Goal: Task Accomplishment & Management: Complete application form

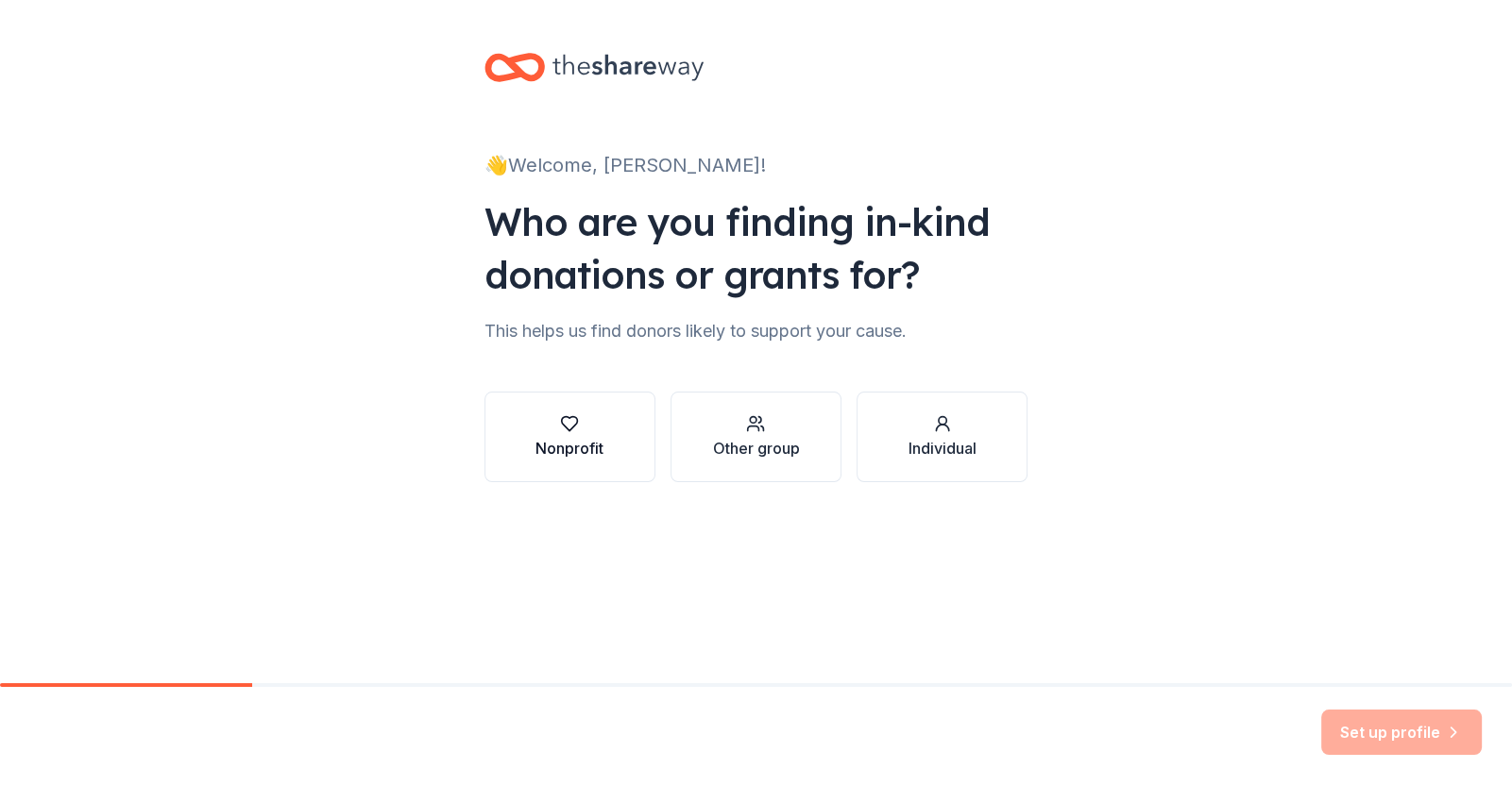
click at [609, 421] on button "Nonprofit" at bounding box center [569, 436] width 171 height 91
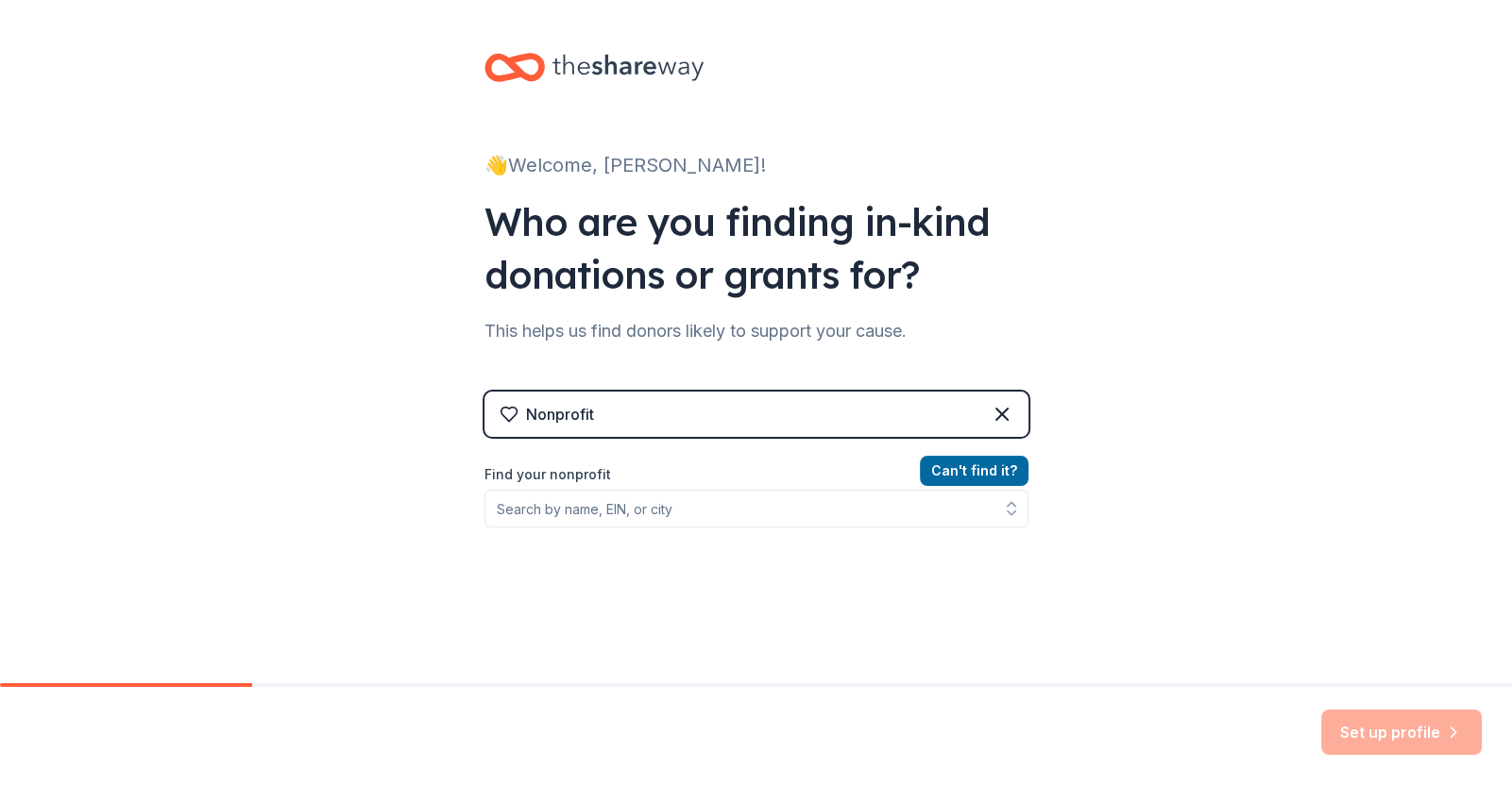
click at [812, 534] on div "Can ' t find it? Find your nonprofit" at bounding box center [756, 569] width 544 height 219
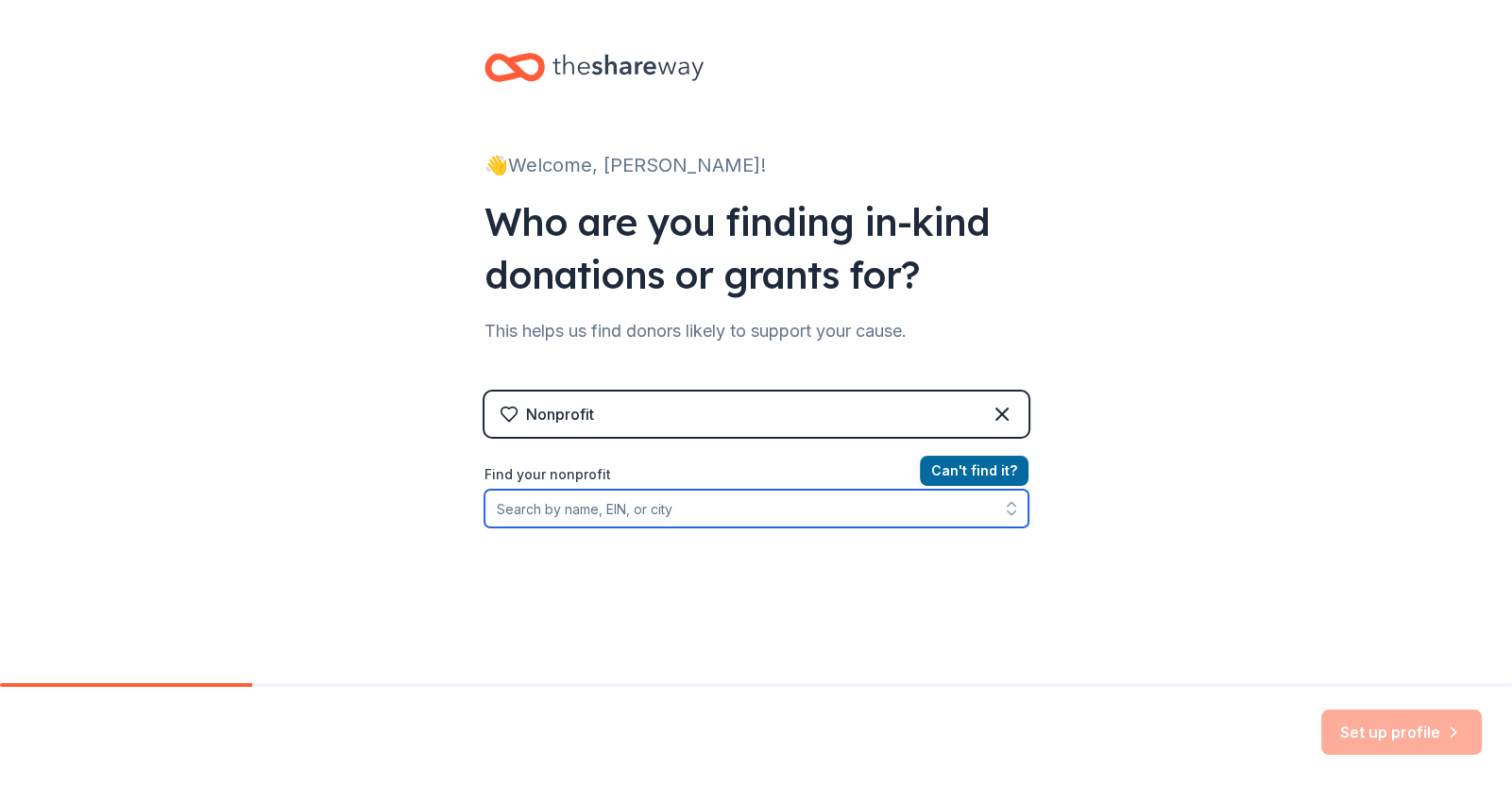
click at [815, 524] on input "Find your nonprofit" at bounding box center [756, 509] width 544 height 38
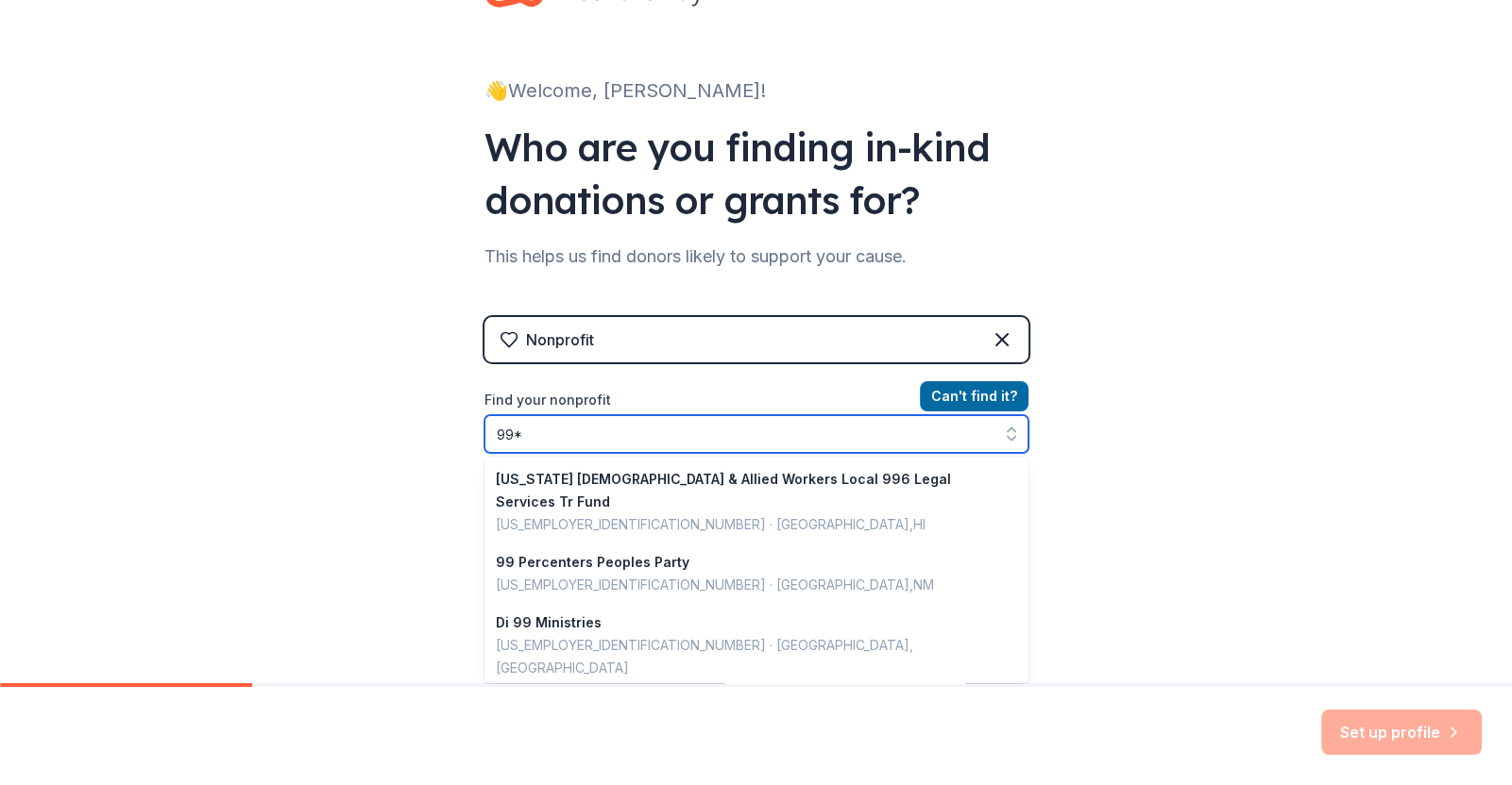
scroll to position [1332, 0]
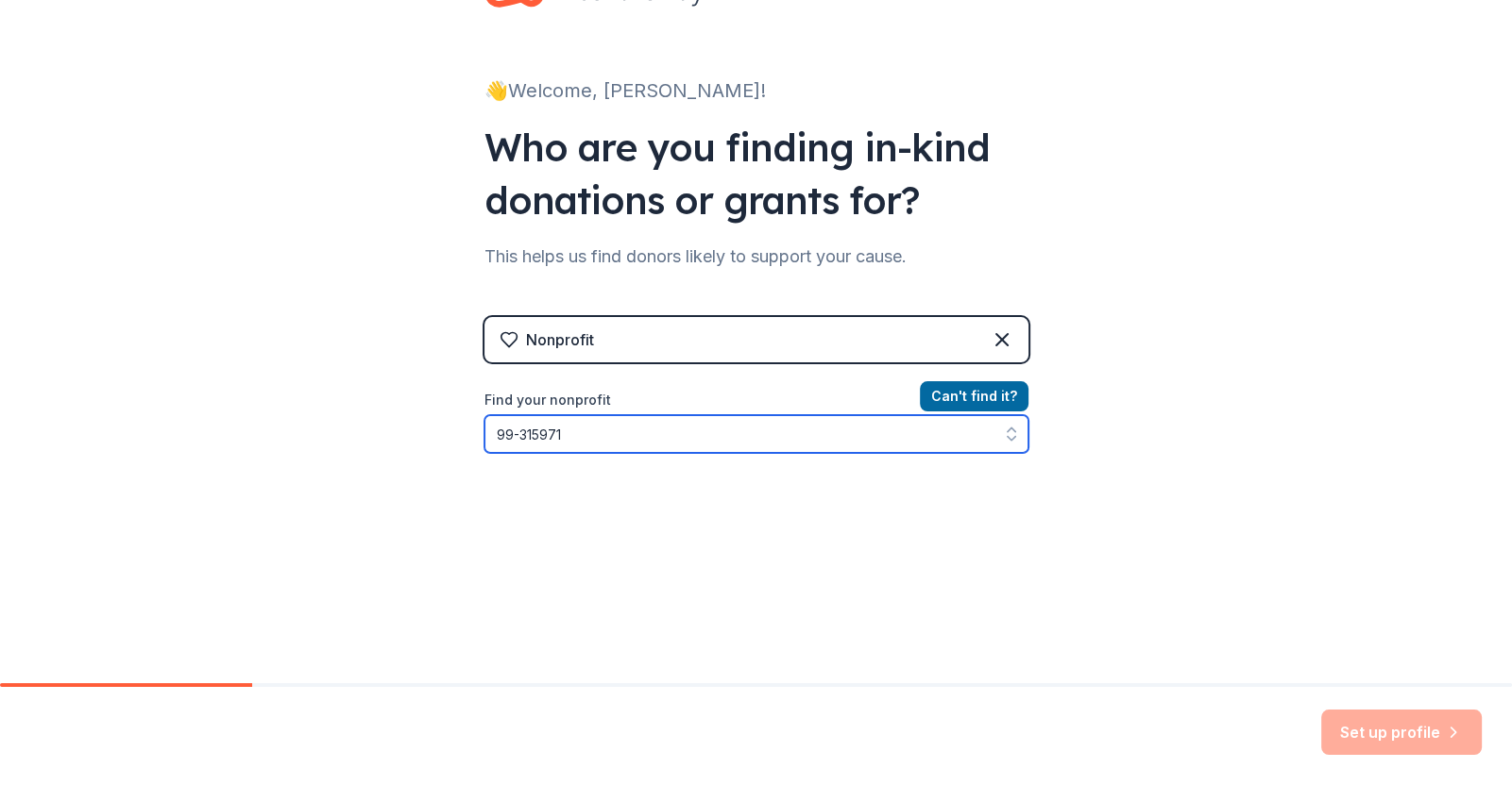
type input "[US_EMPLOYER_IDENTIFICATION_NUMBER]"
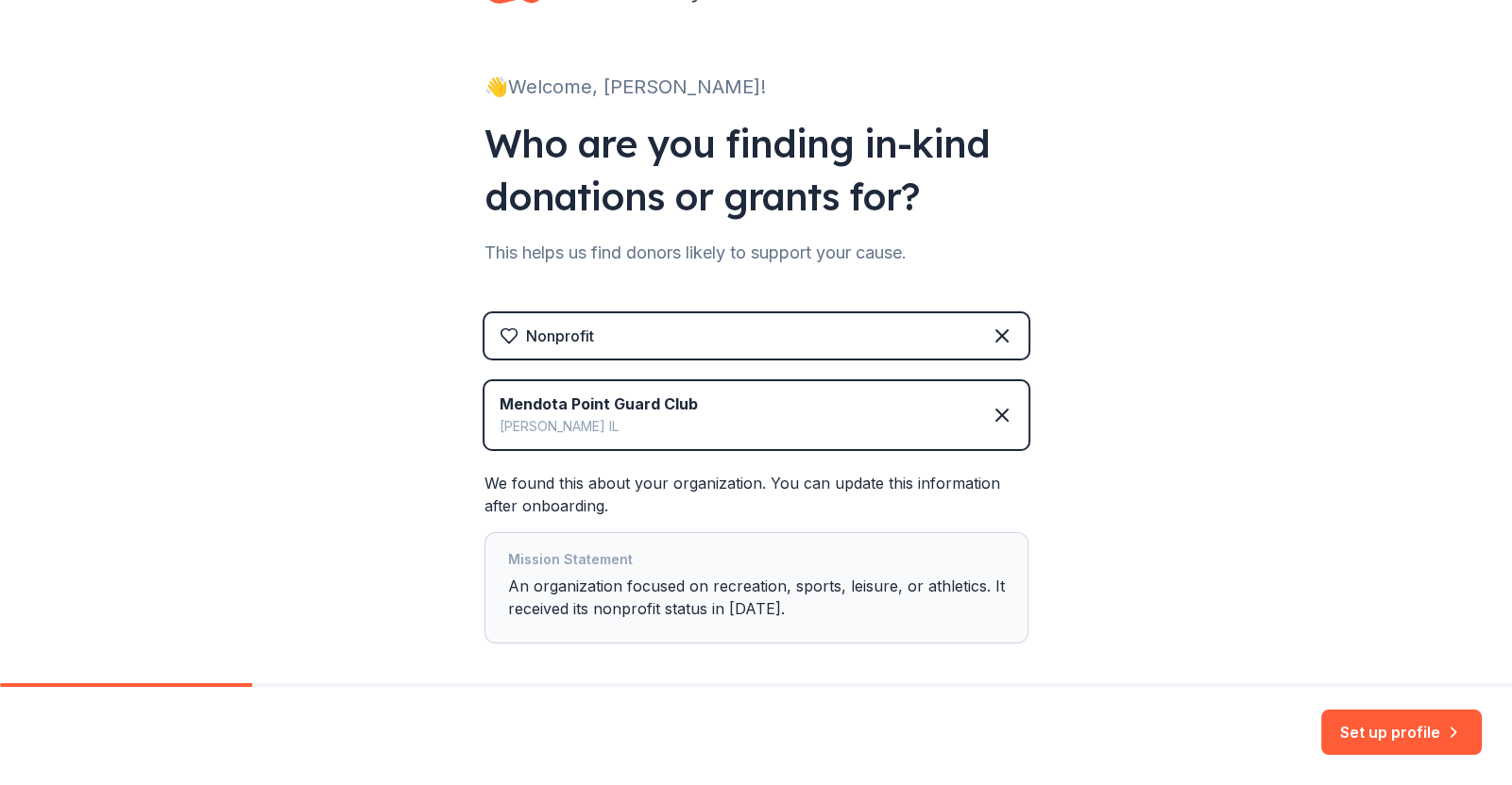
scroll to position [112, 0]
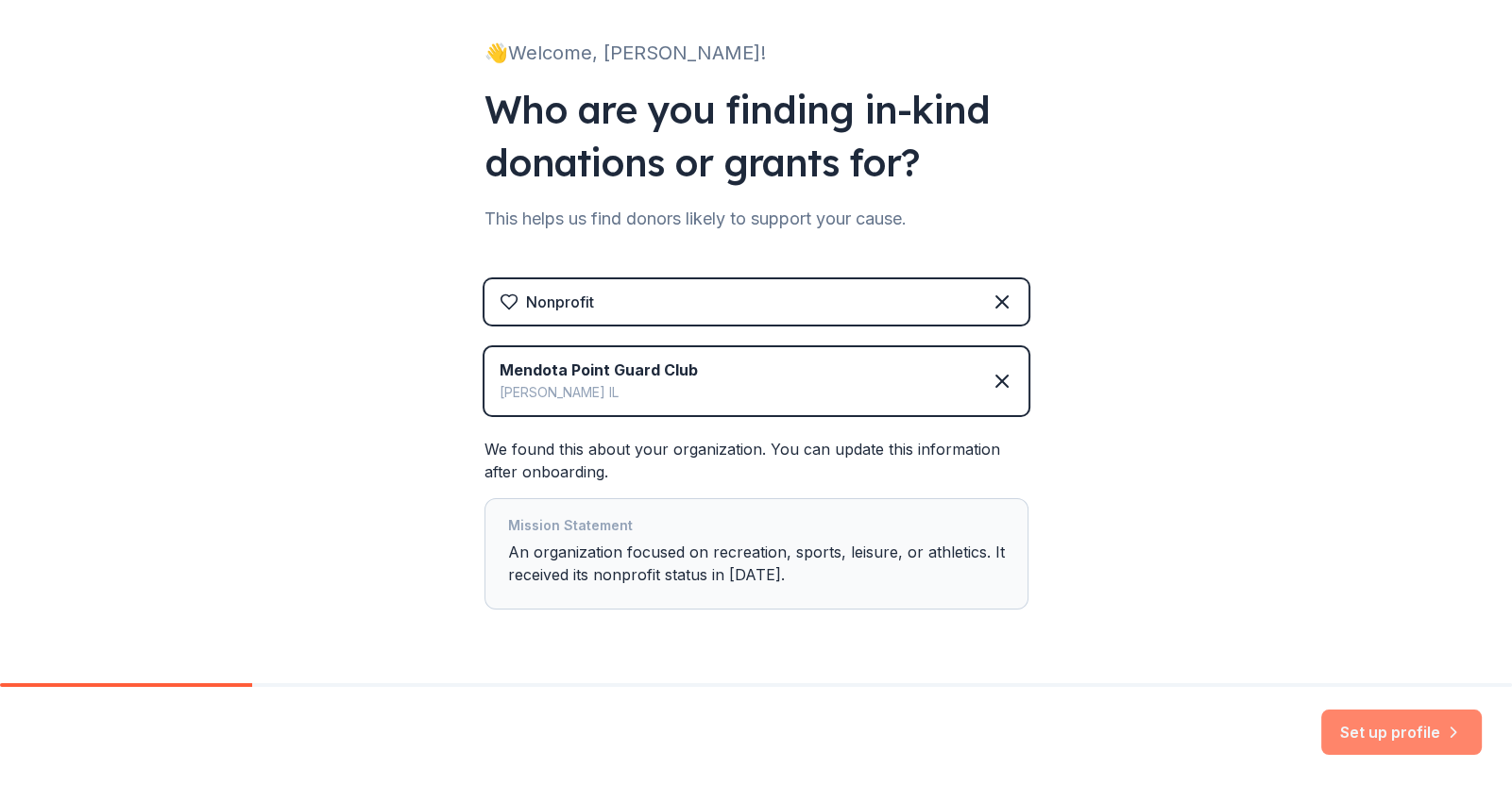
click at [1394, 733] on button "Set up profile" at bounding box center [1401, 732] width 160 height 45
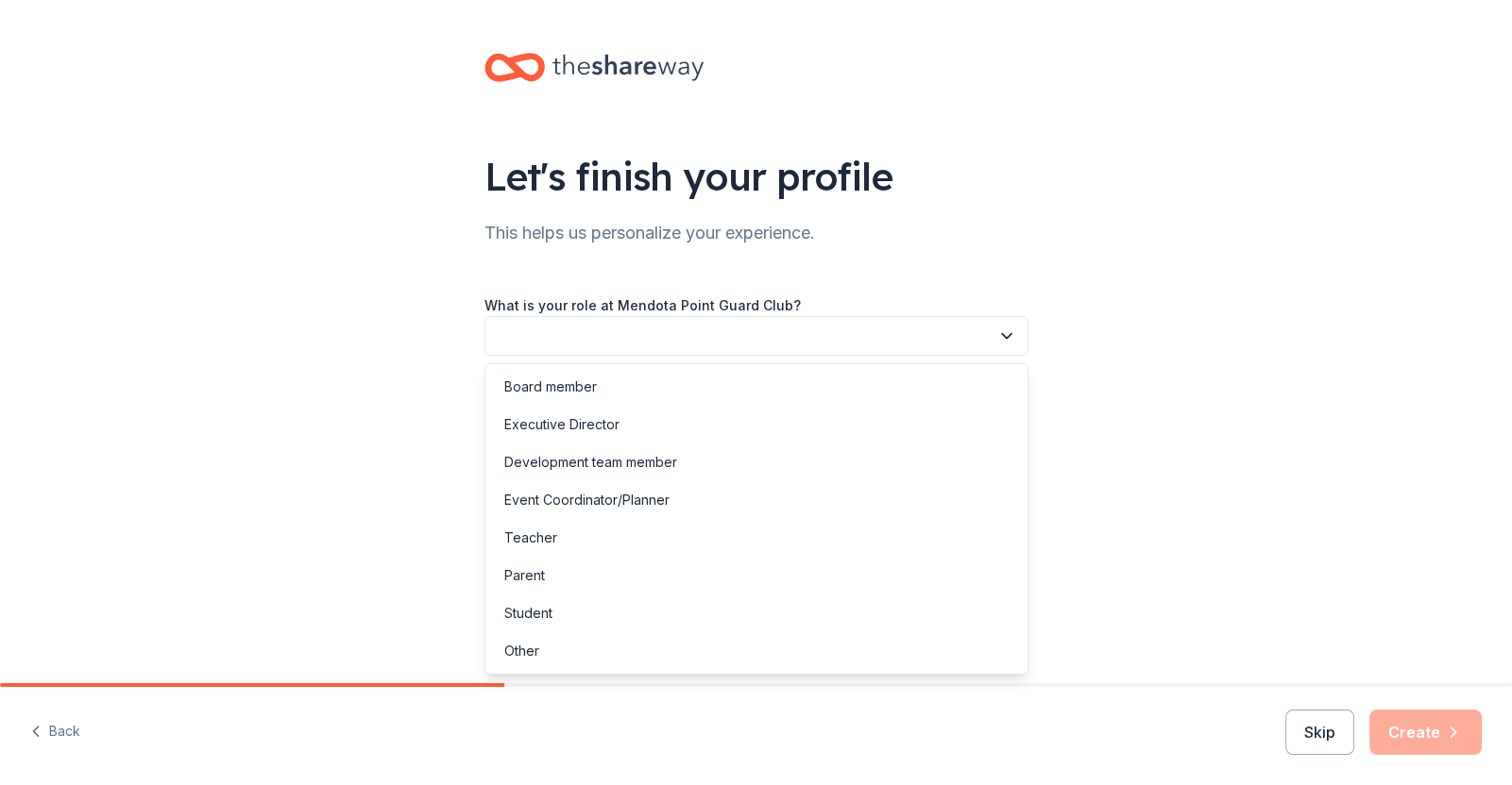
click at [768, 340] on button "button" at bounding box center [756, 336] width 544 height 40
click at [651, 380] on div "Board member" at bounding box center [756, 387] width 534 height 38
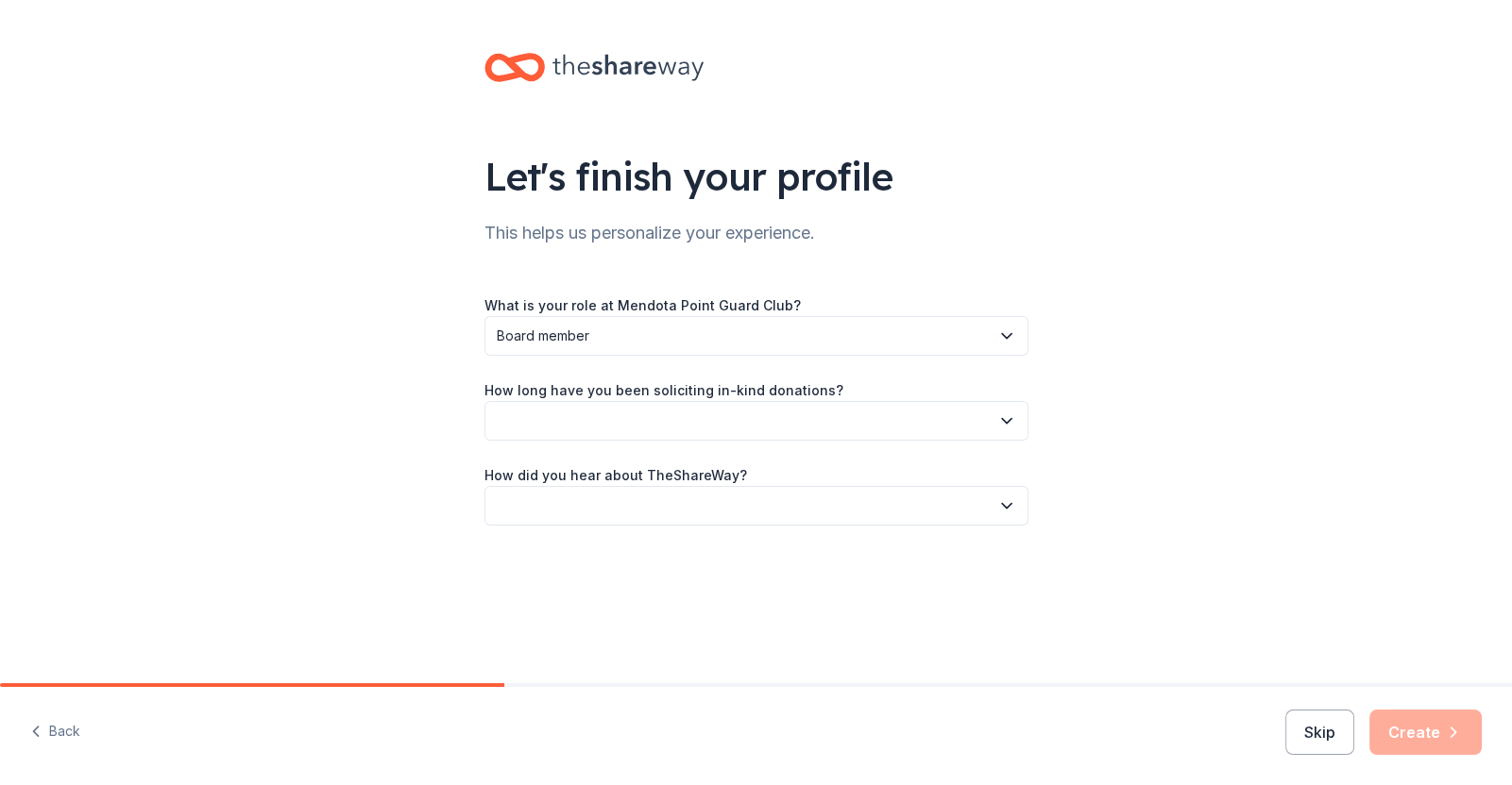
click at [646, 423] on button "button" at bounding box center [756, 421] width 544 height 40
click at [601, 477] on div "This is my first time!" at bounding box center [564, 472] width 120 height 22
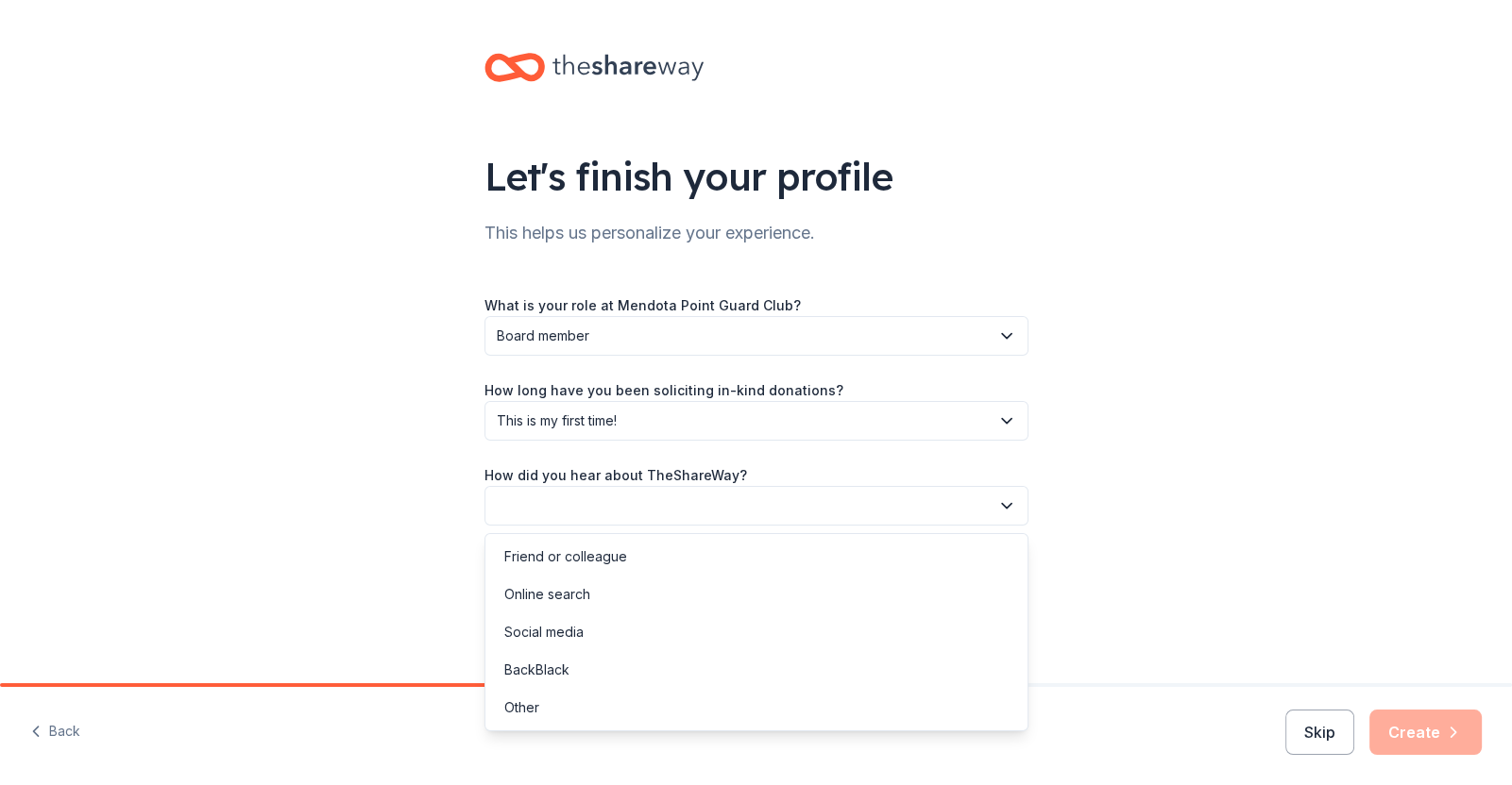
click at [673, 523] on button "button" at bounding box center [756, 506] width 544 height 40
click at [594, 603] on div "Online search" at bounding box center [756, 595] width 534 height 38
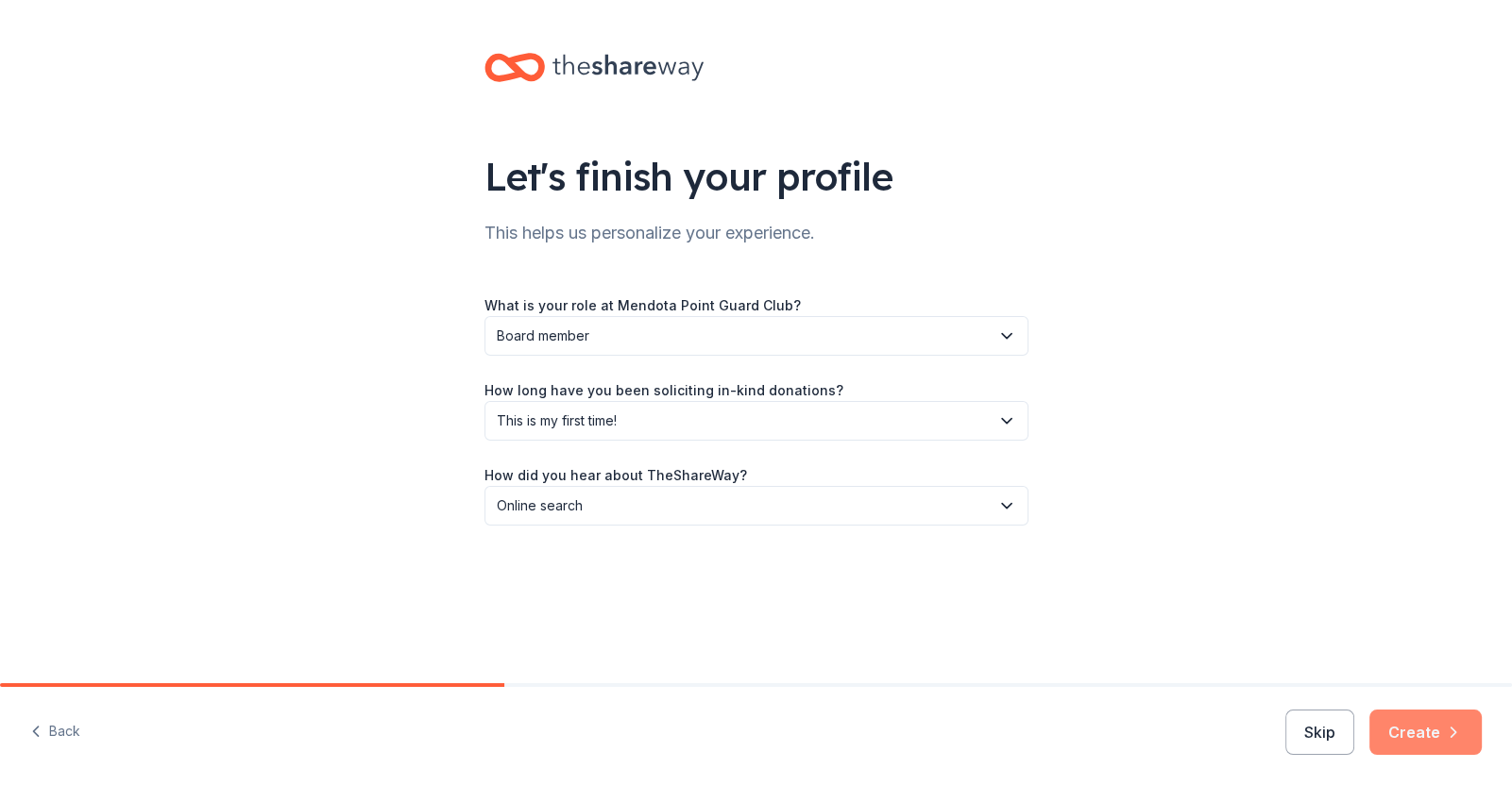
click at [1448, 749] on button "Create" at bounding box center [1425, 732] width 112 height 45
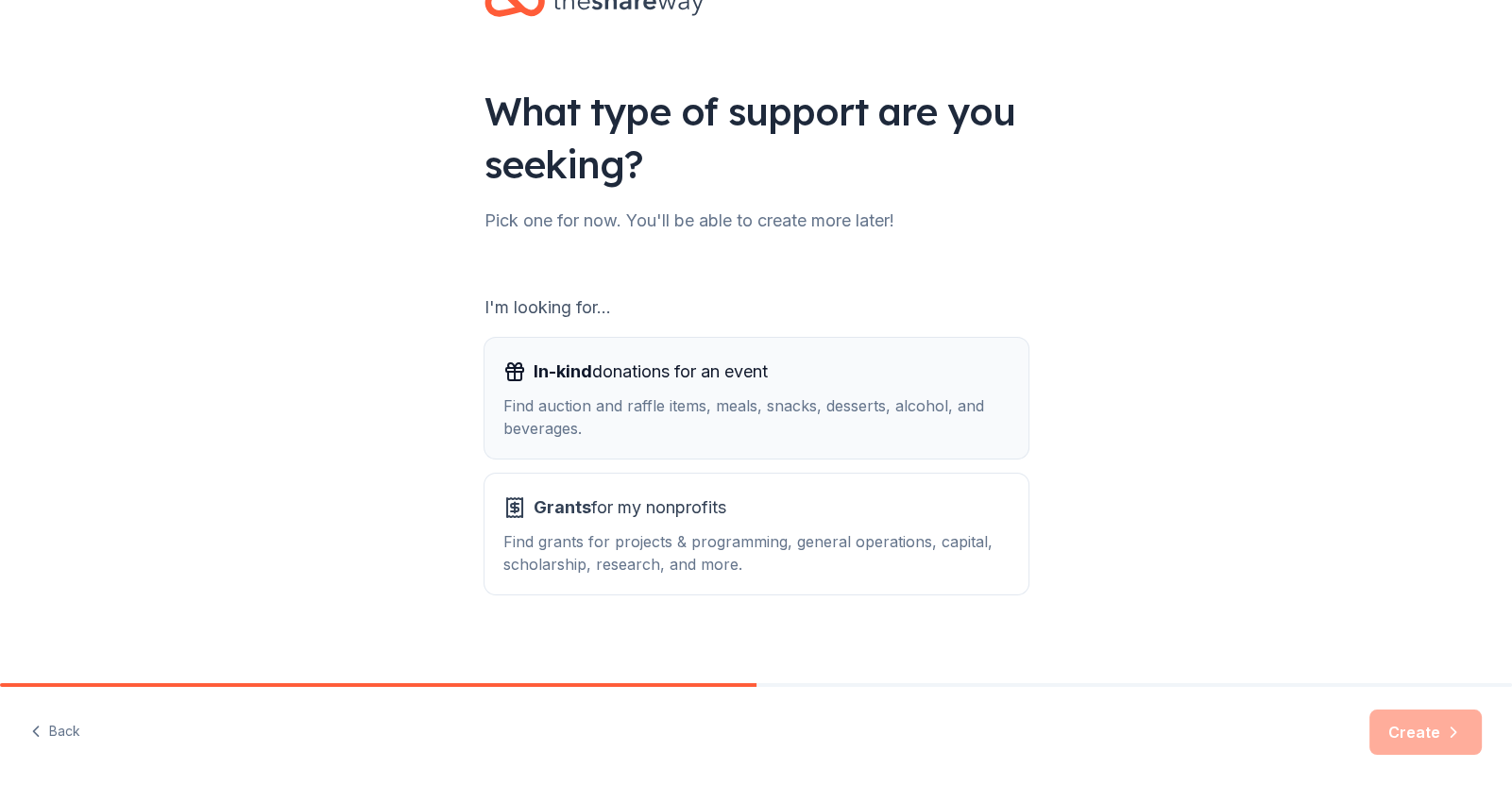
scroll to position [66, 0]
click at [676, 435] on div "Find auction and raffle items, meals, snacks, desserts, alcohol, and beverages." at bounding box center [756, 416] width 506 height 45
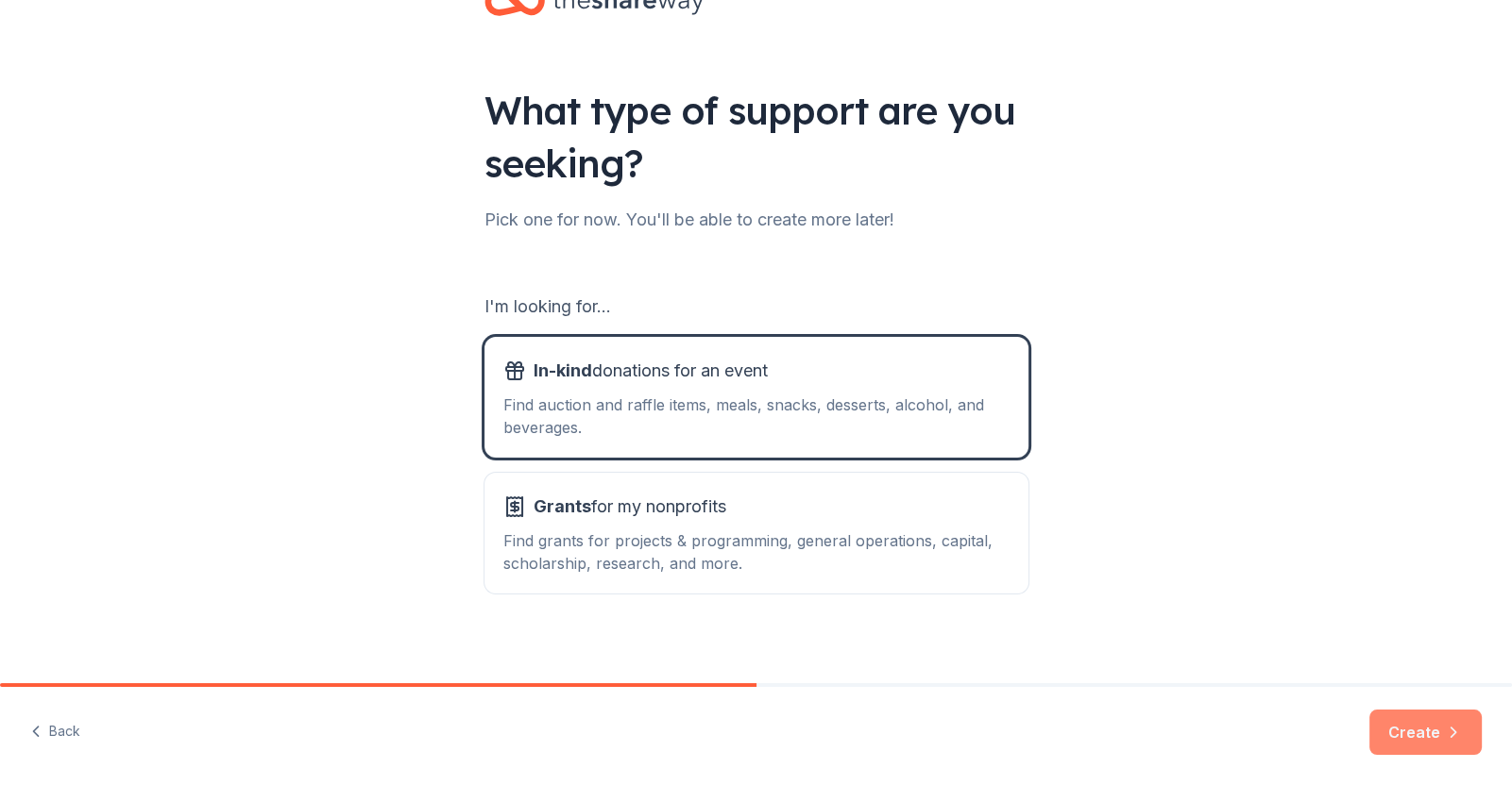
click at [1433, 711] on button "Create" at bounding box center [1425, 732] width 112 height 45
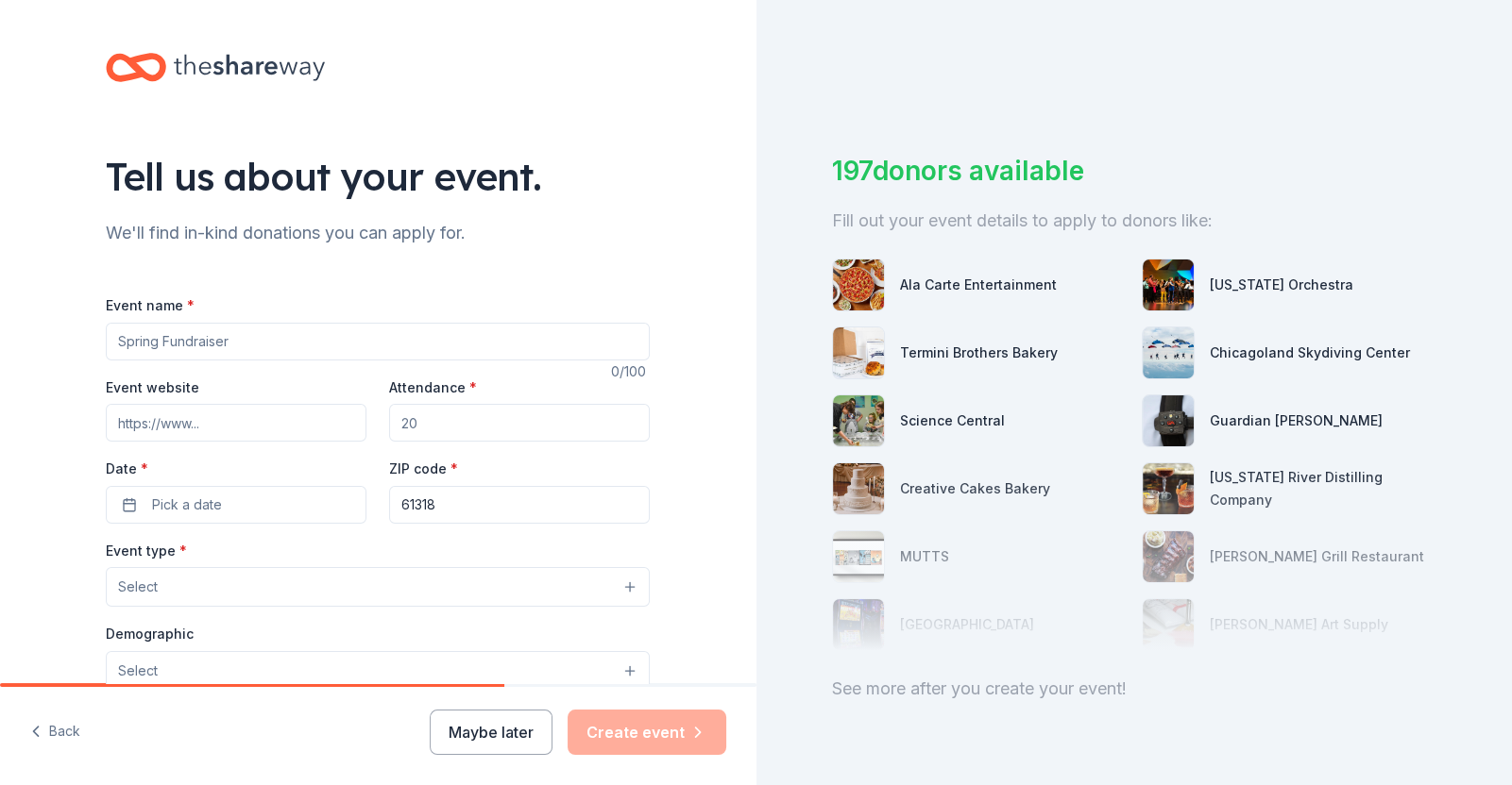
click at [413, 340] on input "Event name *" at bounding box center [377, 342] width 544 height 38
type input "M"
type input "Mendota Point Guard Club Annual Golf Outing"
click at [553, 423] on input "Attendance *" at bounding box center [519, 423] width 261 height 38
click at [554, 423] on input "Attendance *" at bounding box center [519, 423] width 261 height 38
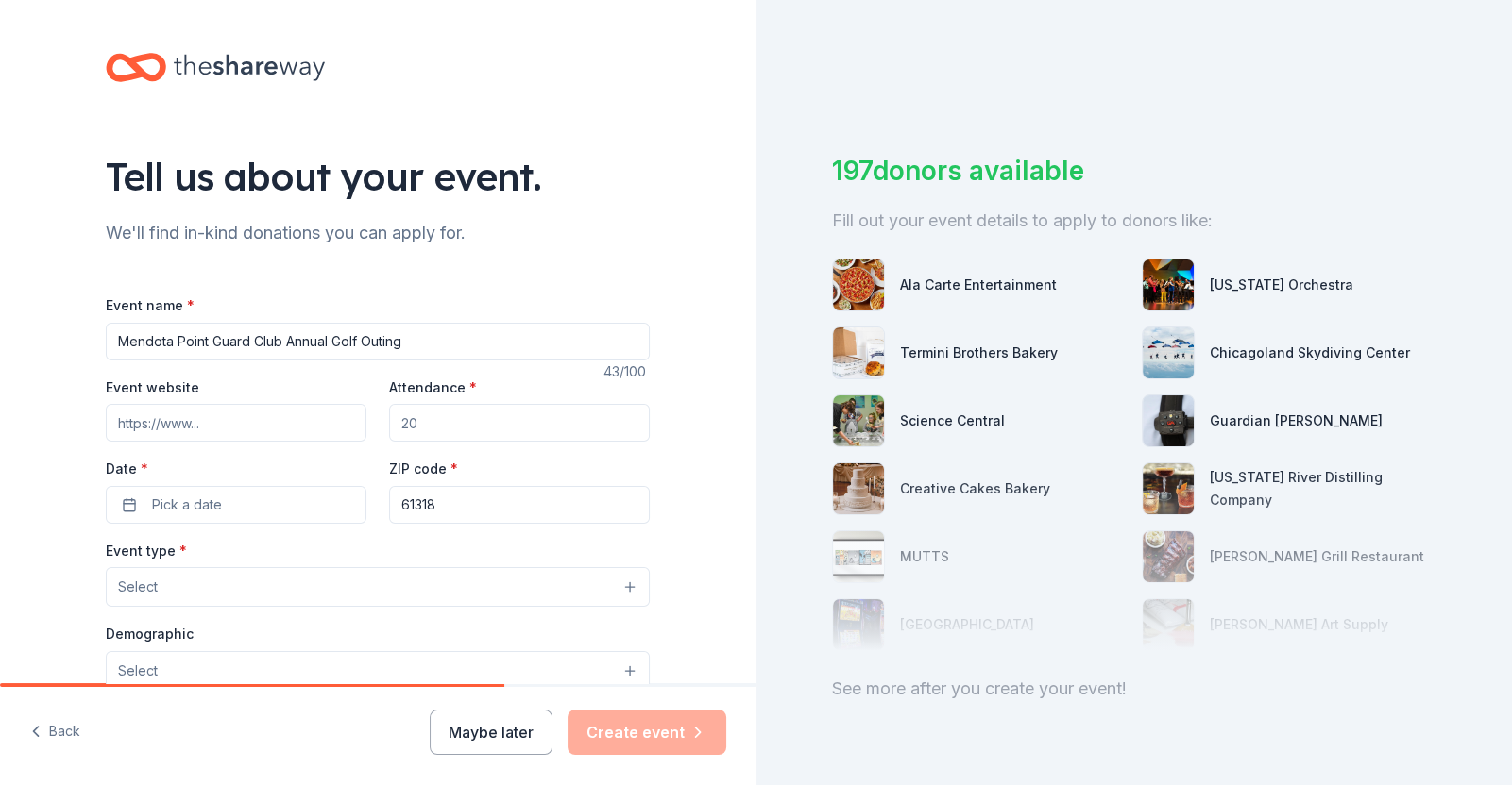
click at [557, 427] on input "Attendance *" at bounding box center [519, 423] width 261 height 38
type input "150"
click at [301, 532] on div "Event name * Mendota Point Guard Club Annual Golf Outing 43 /100 Event website …" at bounding box center [377, 729] width 544 height 872
click at [303, 523] on button "Pick a date" at bounding box center [235, 505] width 261 height 38
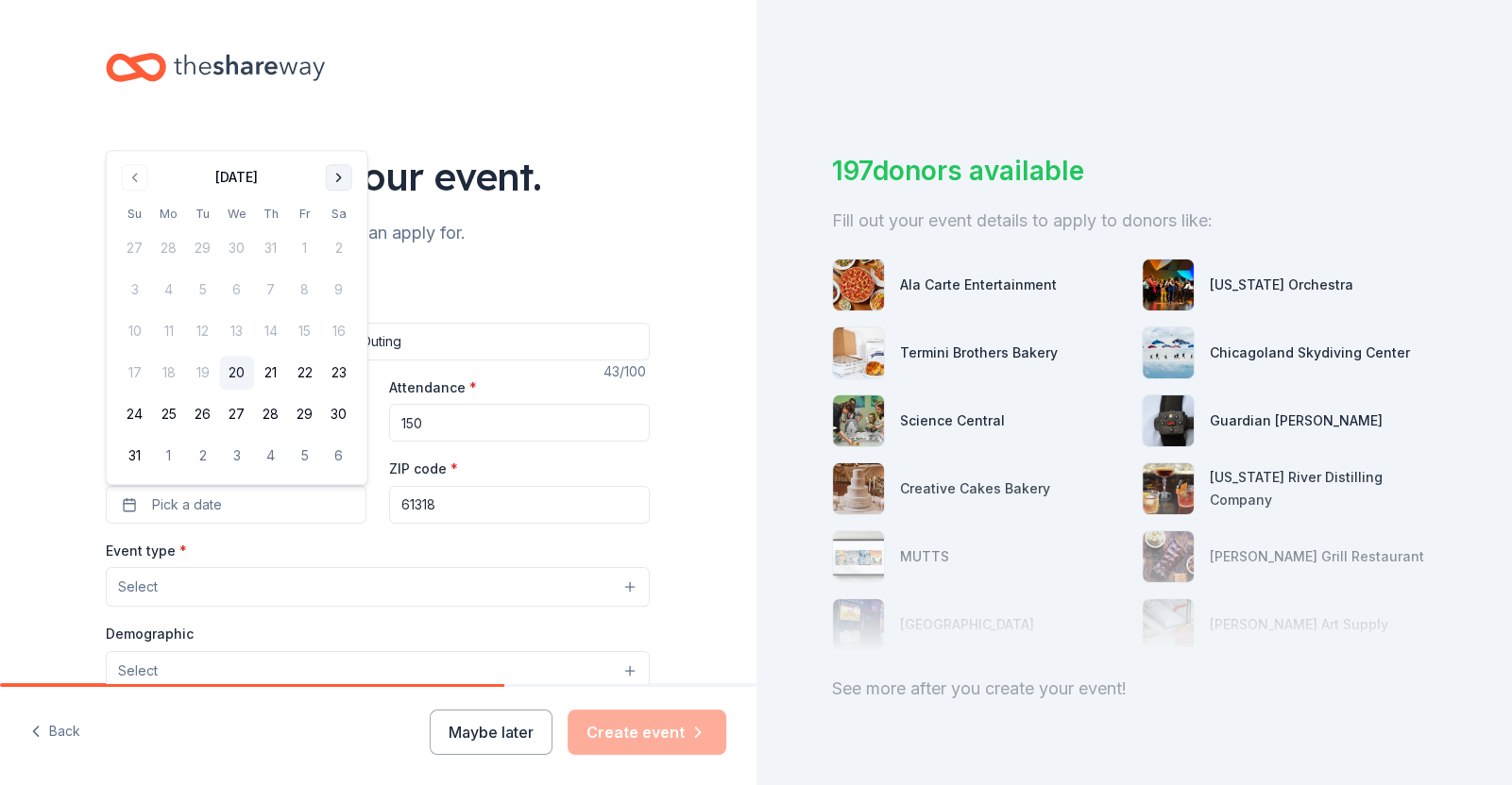
click at [339, 174] on button "Go to next month" at bounding box center [338, 177] width 26 height 26
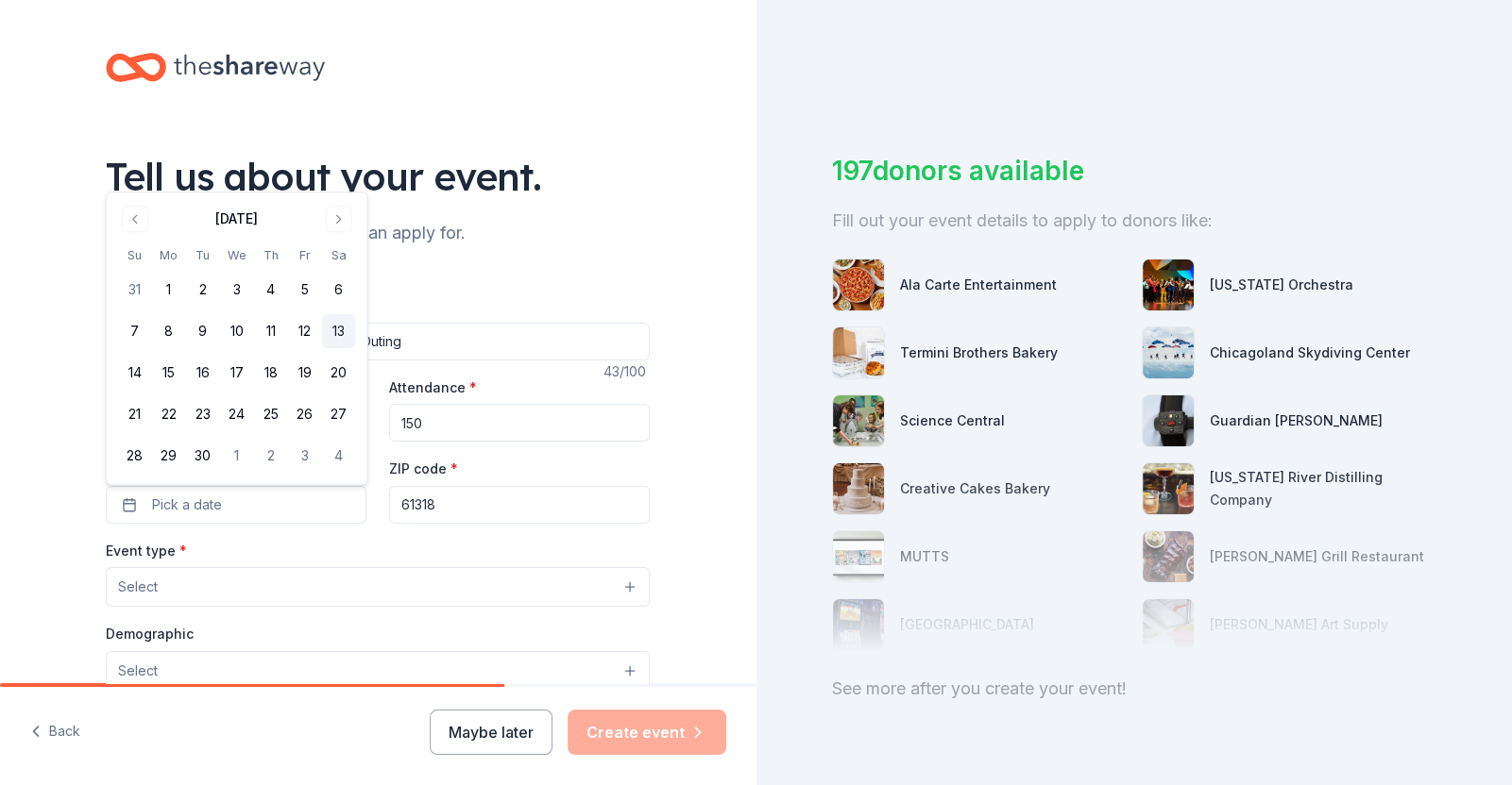
click at [335, 326] on button "13" at bounding box center [339, 332] width 34 height 34
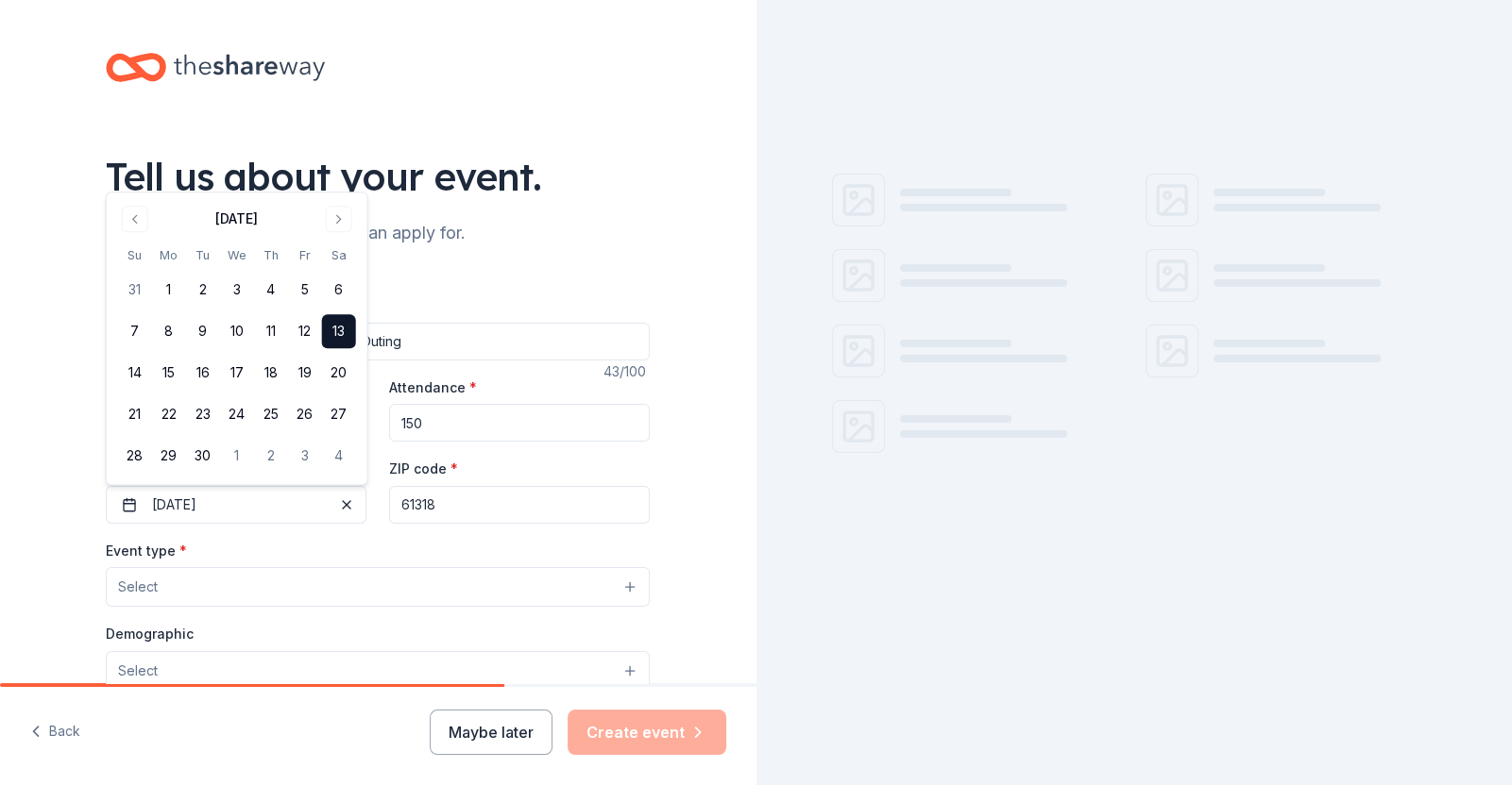
click at [481, 526] on div "Event name * Mendota Point Guard Club Annual Golf Outing 43 /100 Event website …" at bounding box center [377, 729] width 544 height 872
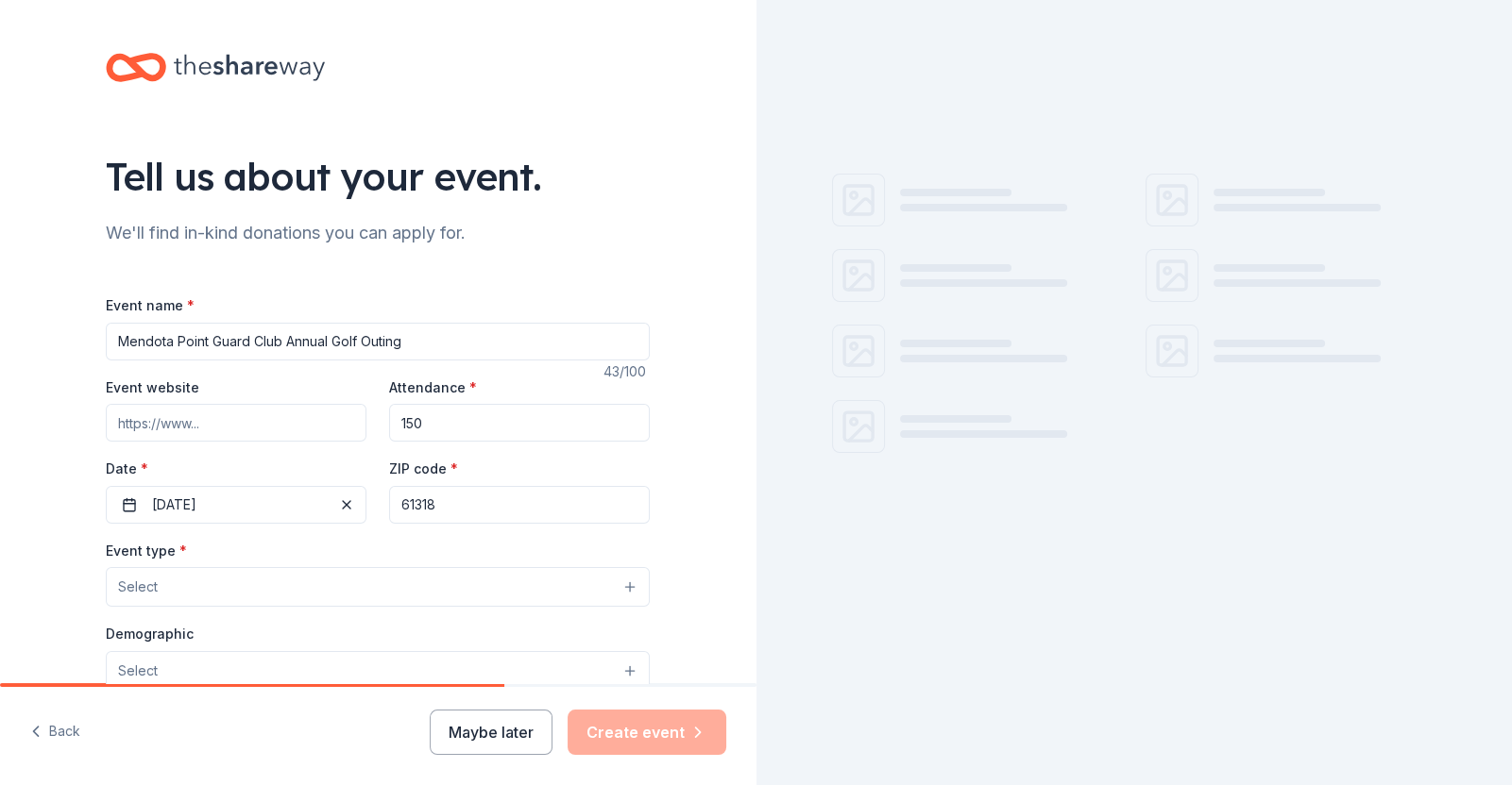
click at [476, 511] on input "61318" at bounding box center [519, 505] width 261 height 38
type input "61342"
click at [163, 596] on button "Select" at bounding box center [377, 587] width 544 height 40
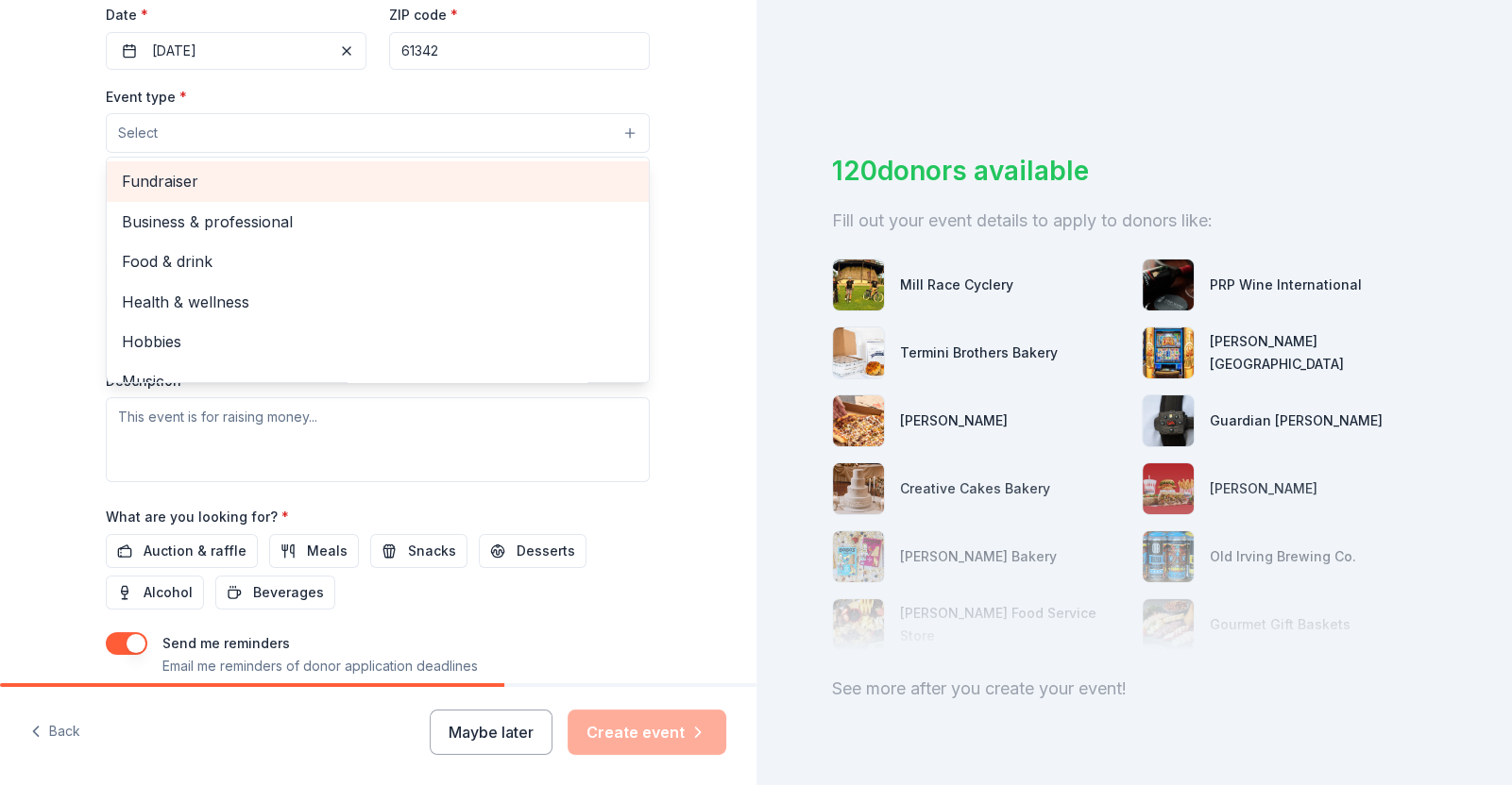
click at [212, 171] on div "Fundraiser" at bounding box center [377, 181] width 542 height 40
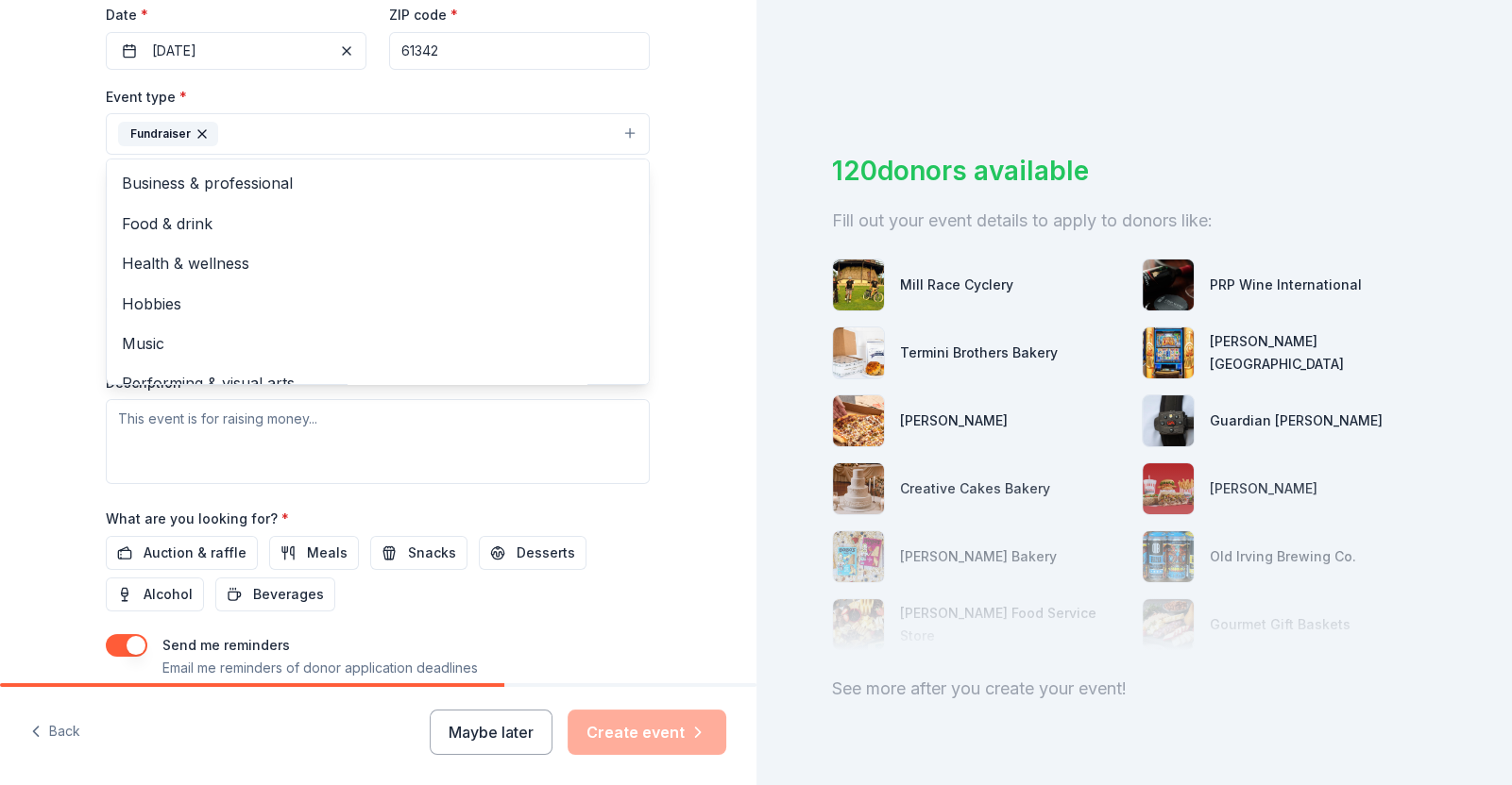
click at [2, 301] on div "Tell us about your event. We'll find in-kind donations you can apply for. Event…" at bounding box center [378, 175] width 756 height 1259
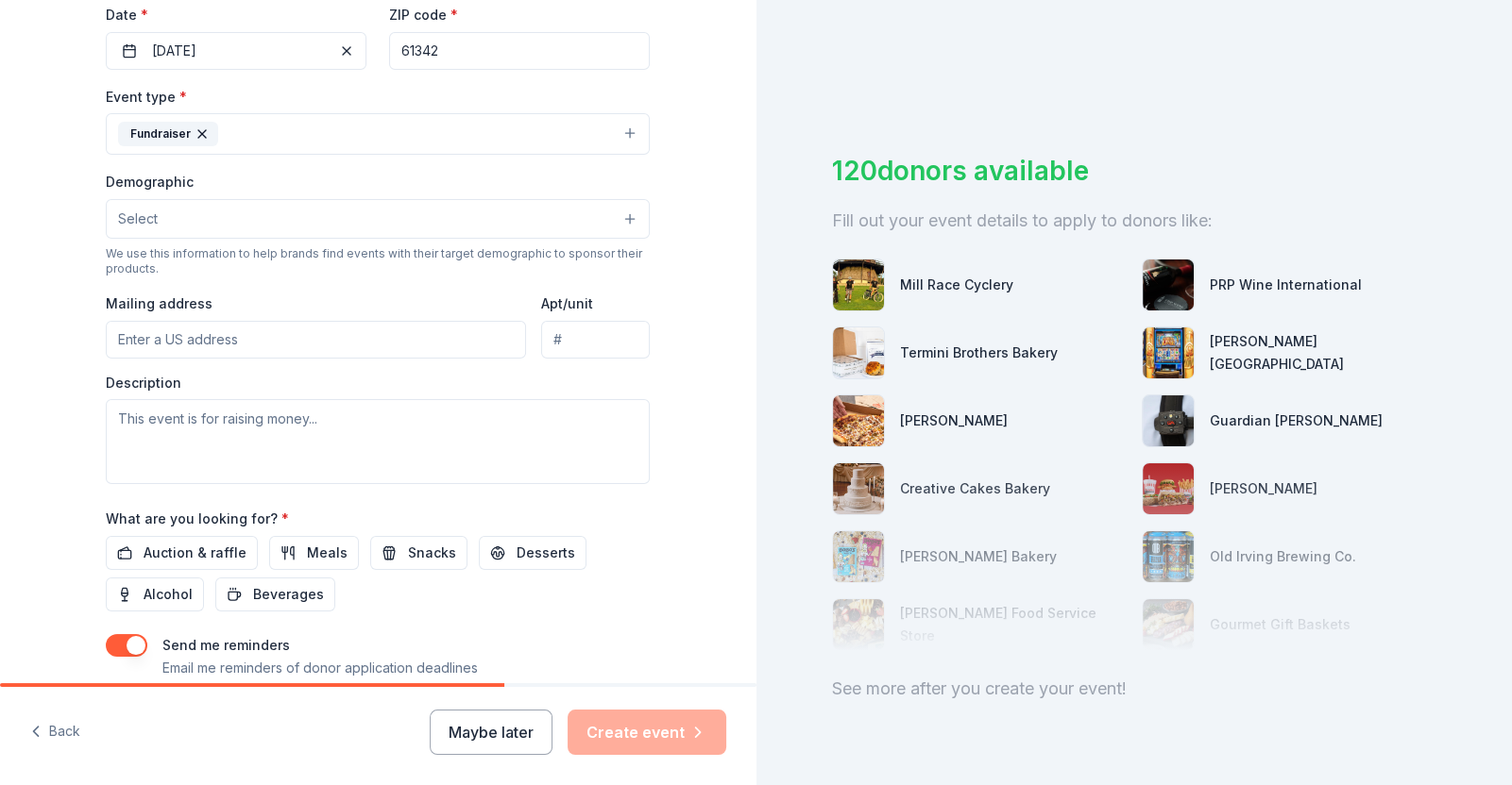
click at [179, 223] on button "Select" at bounding box center [377, 219] width 544 height 40
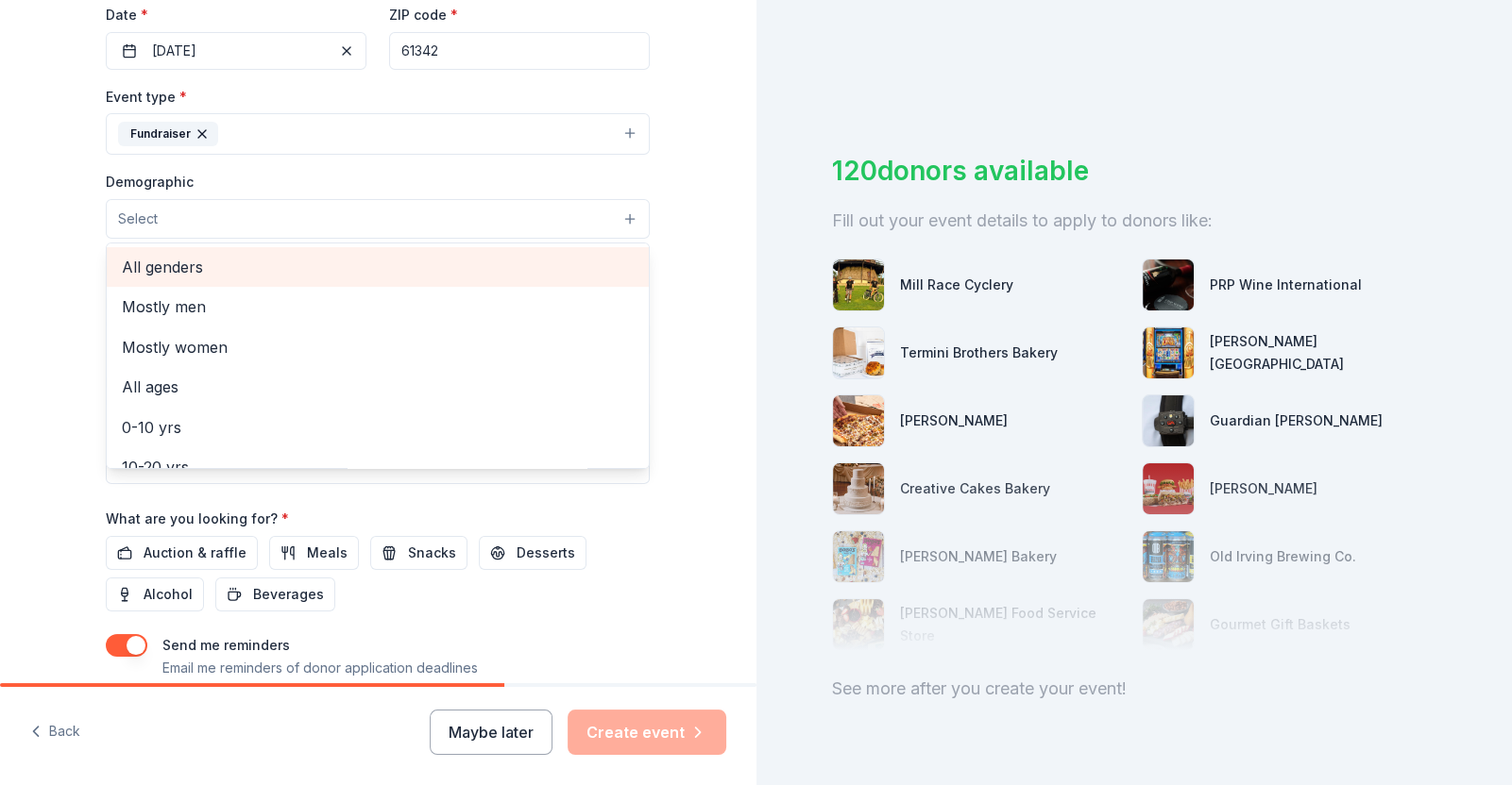
click at [166, 254] on div "All genders" at bounding box center [377, 267] width 542 height 40
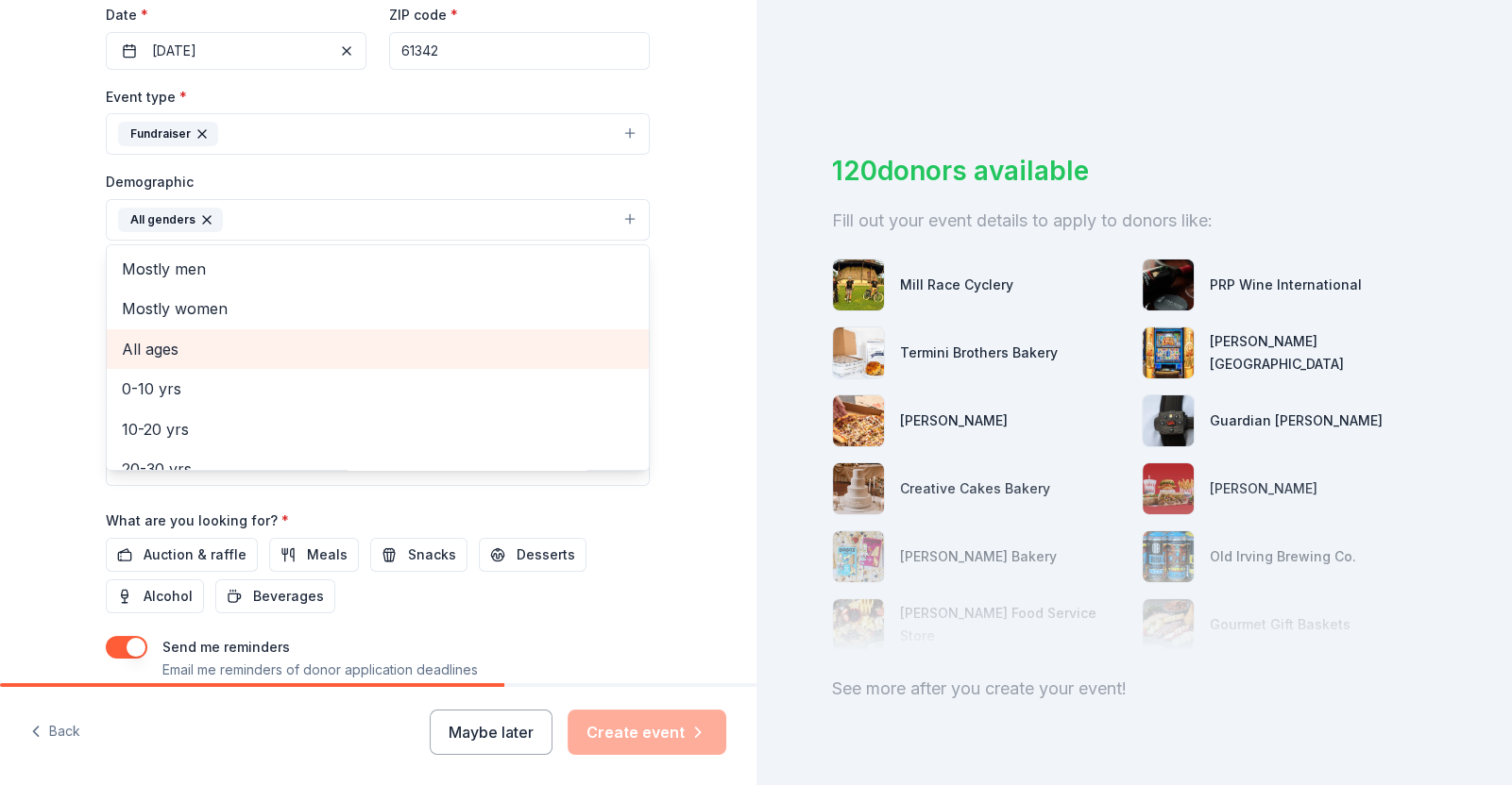
click at [163, 352] on span "All ages" at bounding box center [378, 349] width 512 height 24
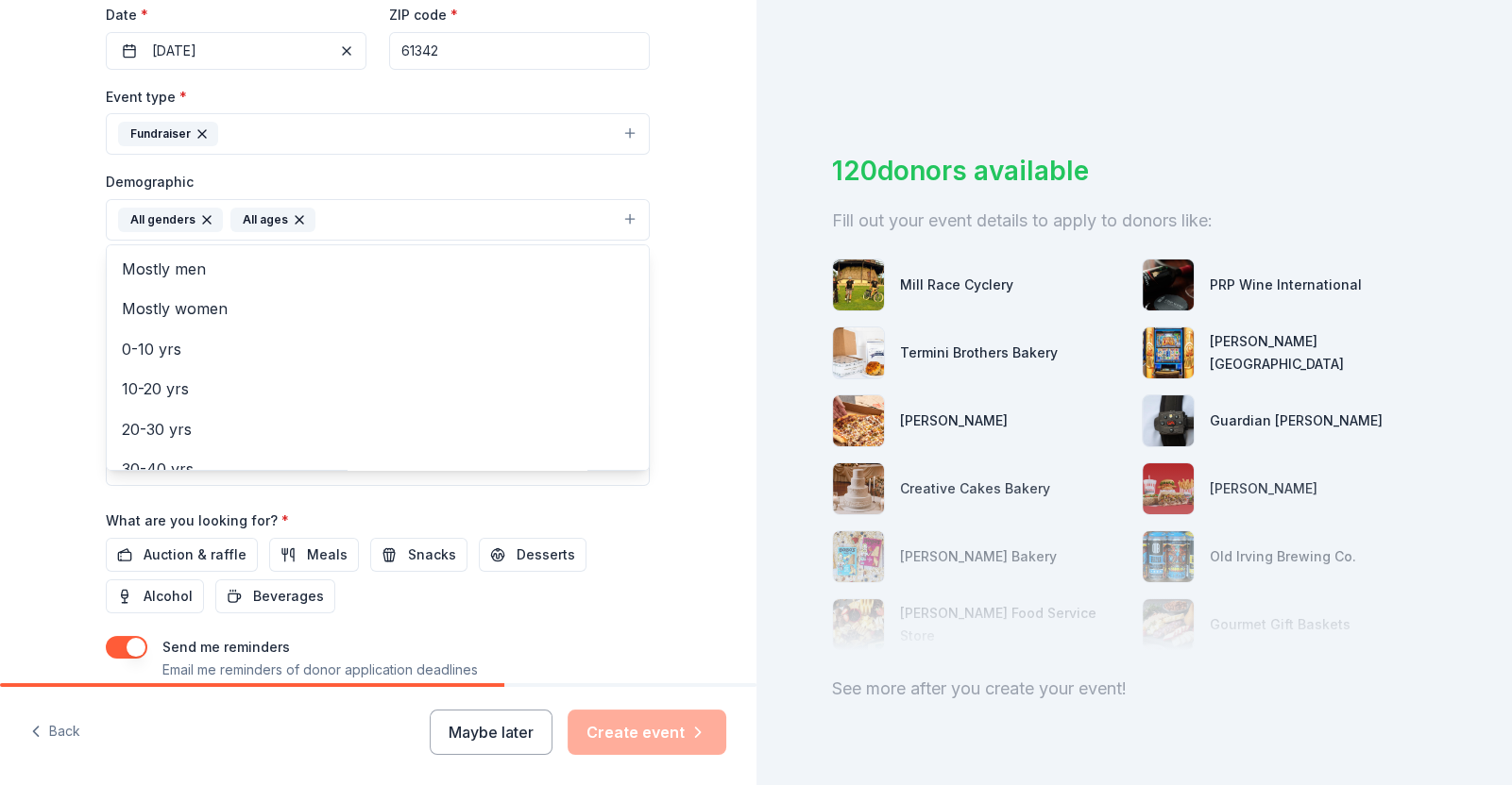
click at [293, 227] on icon "button" at bounding box center [299, 219] width 15 height 15
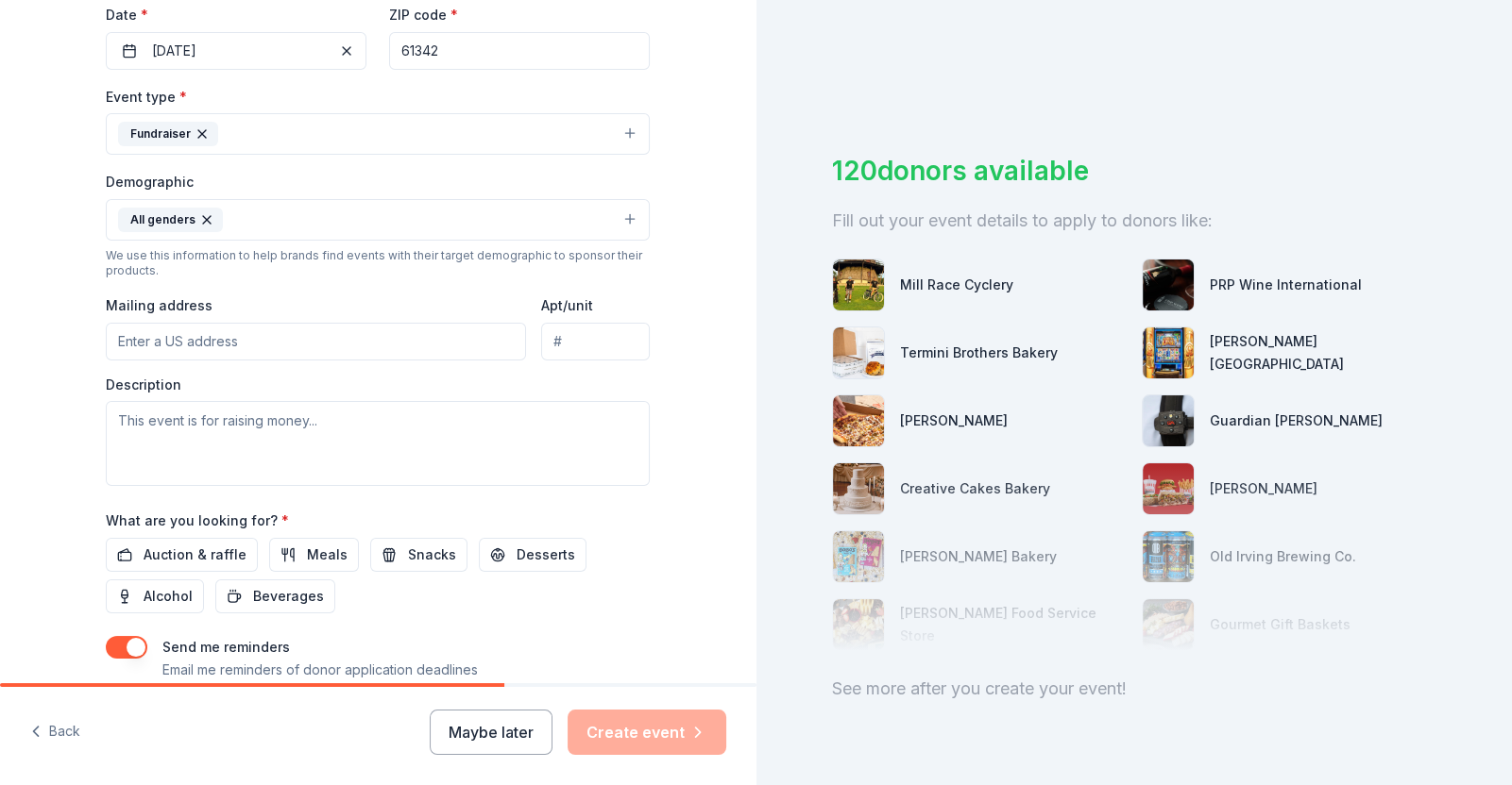
click at [248, 222] on button "All genders" at bounding box center [377, 220] width 544 height 42
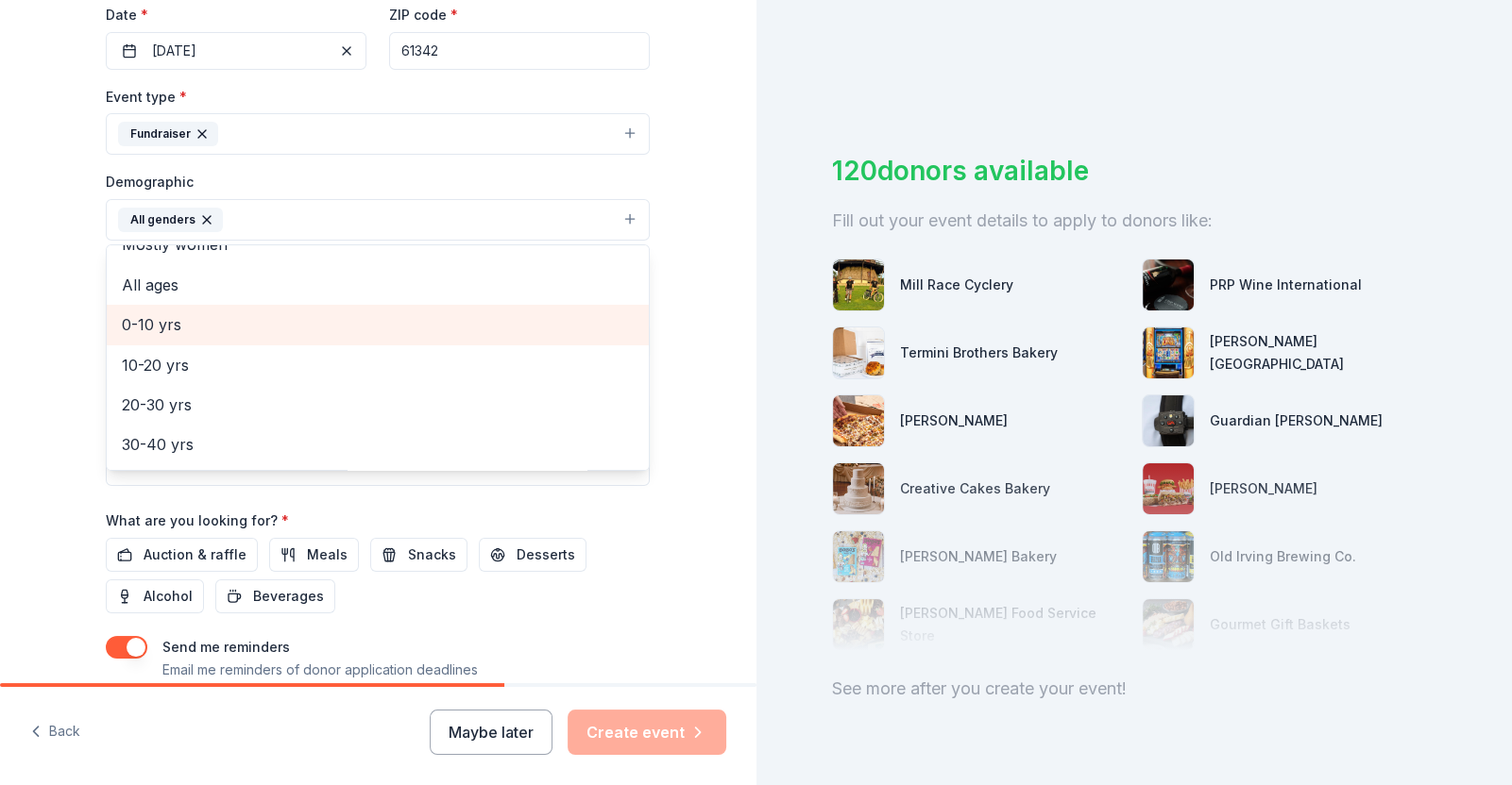
scroll to position [65, 0]
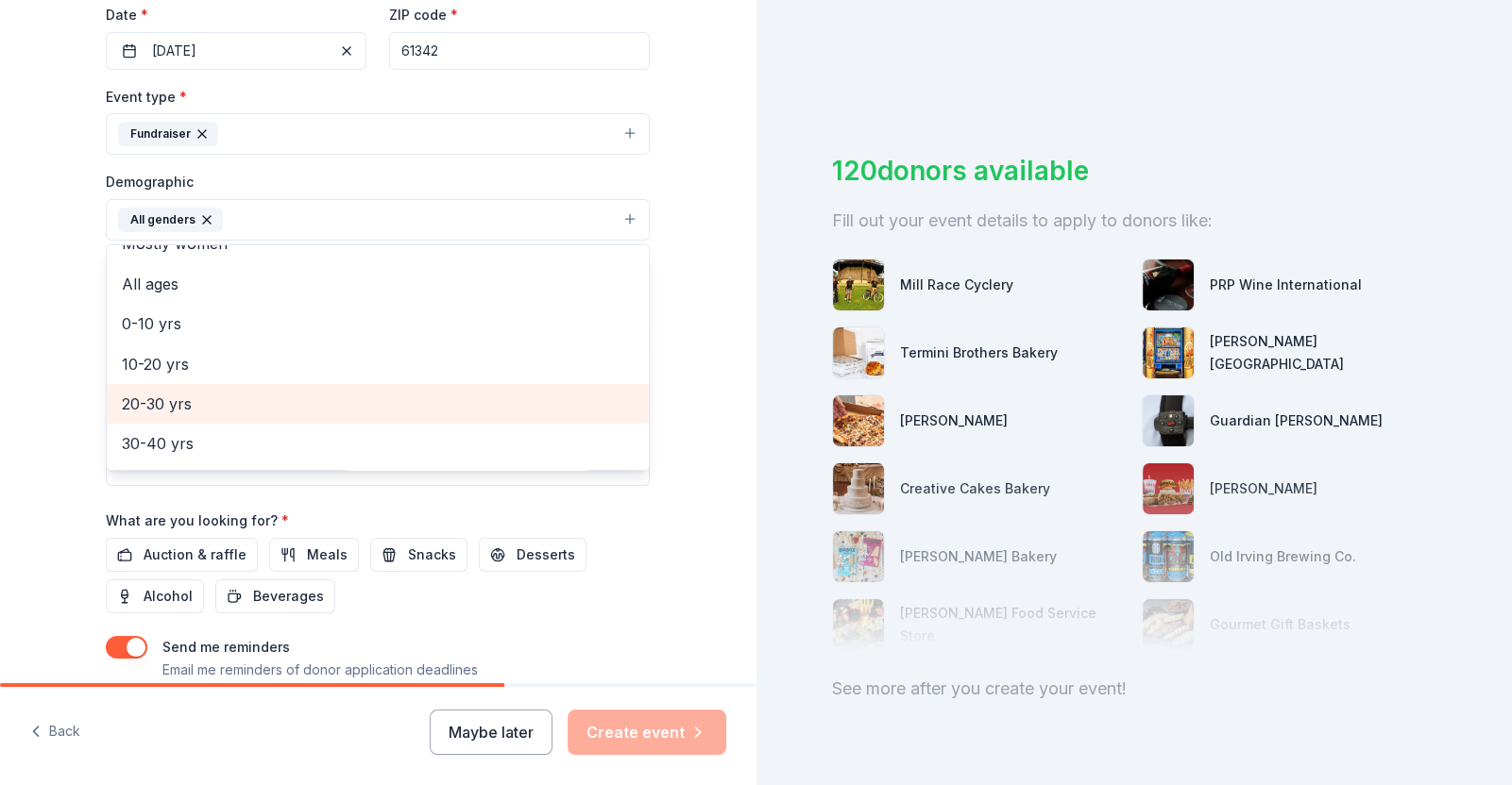
click at [136, 402] on span "20-30 yrs" at bounding box center [378, 403] width 512 height 24
click at [151, 415] on span "30-40 yrs" at bounding box center [378, 403] width 512 height 24
click at [149, 421] on div "40-50 yrs" at bounding box center [377, 403] width 542 height 40
click at [153, 404] on span "50-60 yrs" at bounding box center [378, 403] width 512 height 24
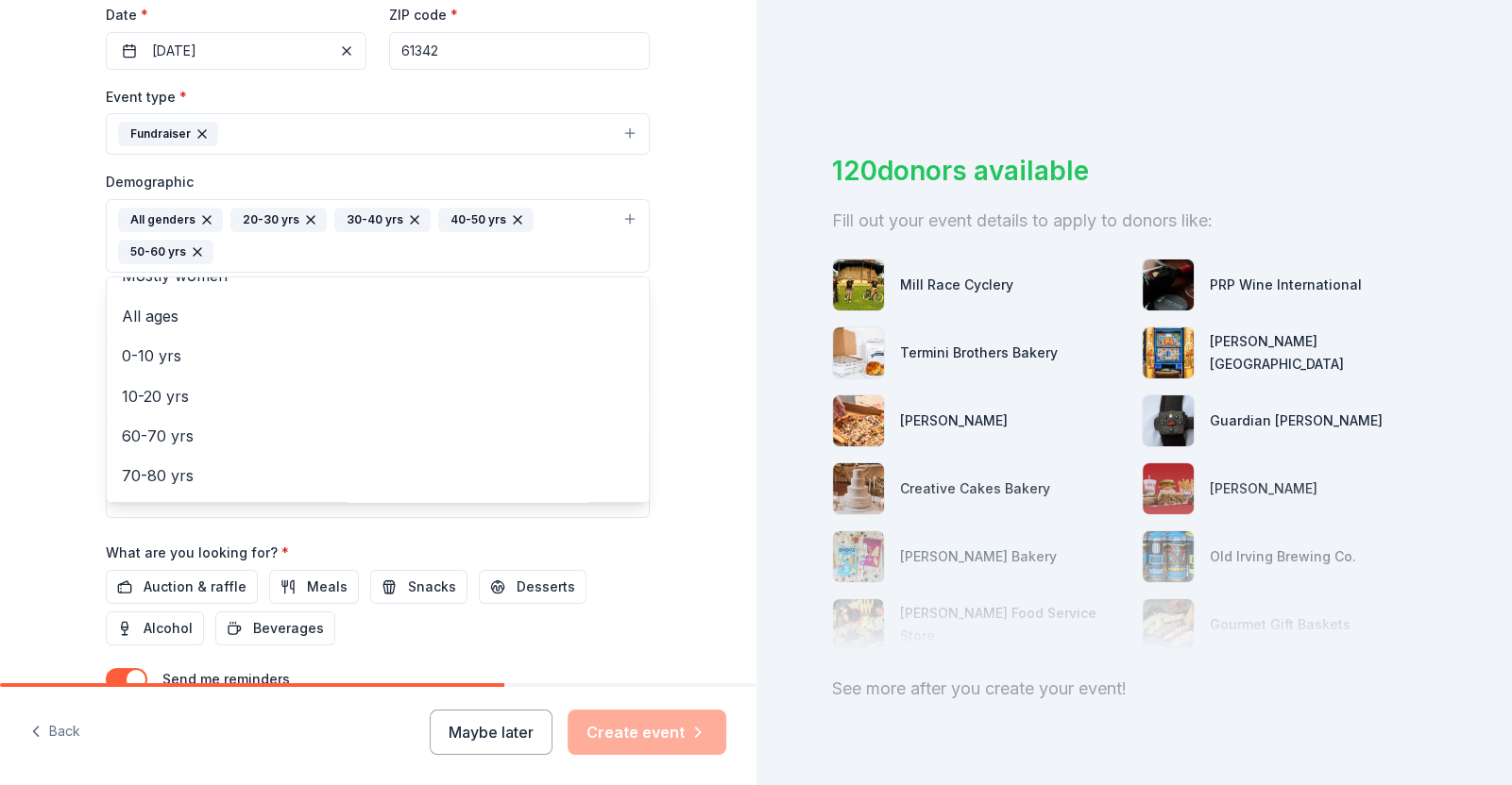
click at [58, 412] on div "Tell us about your event. We'll find in-kind donations you can apply for. Event…" at bounding box center [378, 191] width 756 height 1292
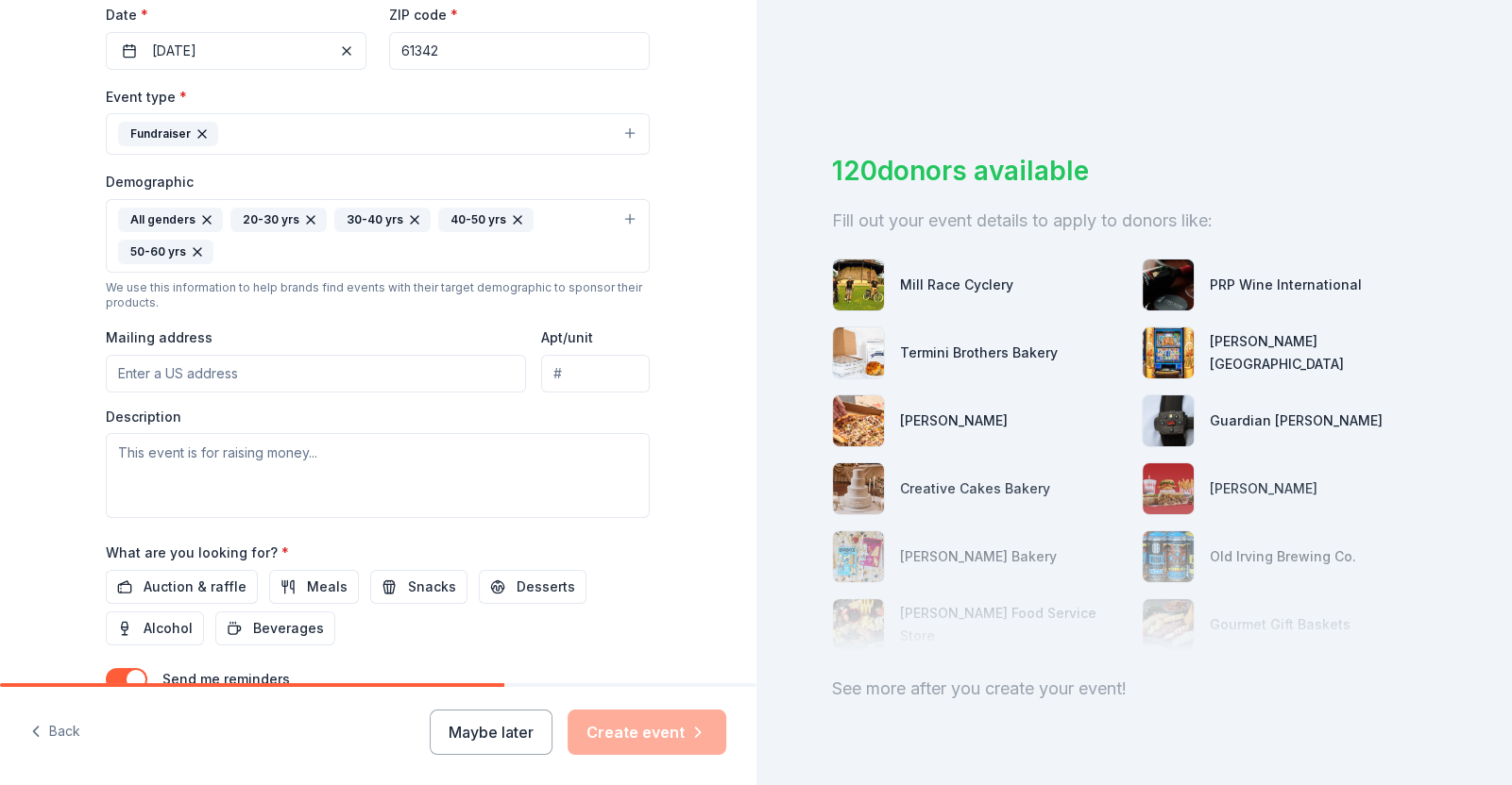
click at [294, 392] on input "Mailing address" at bounding box center [315, 373] width 420 height 38
click at [37, 420] on div "Tell us about your event. We'll find in-kind donations you can apply for. Event…" at bounding box center [378, 191] width 756 height 1292
click at [383, 423] on div "Description" at bounding box center [377, 464] width 544 height 111
click at [378, 383] on input "2866 Cottage Hill Road" at bounding box center [315, 373] width 420 height 38
click at [375, 373] on input "2866 Cottage Hill Road" at bounding box center [315, 373] width 420 height 38
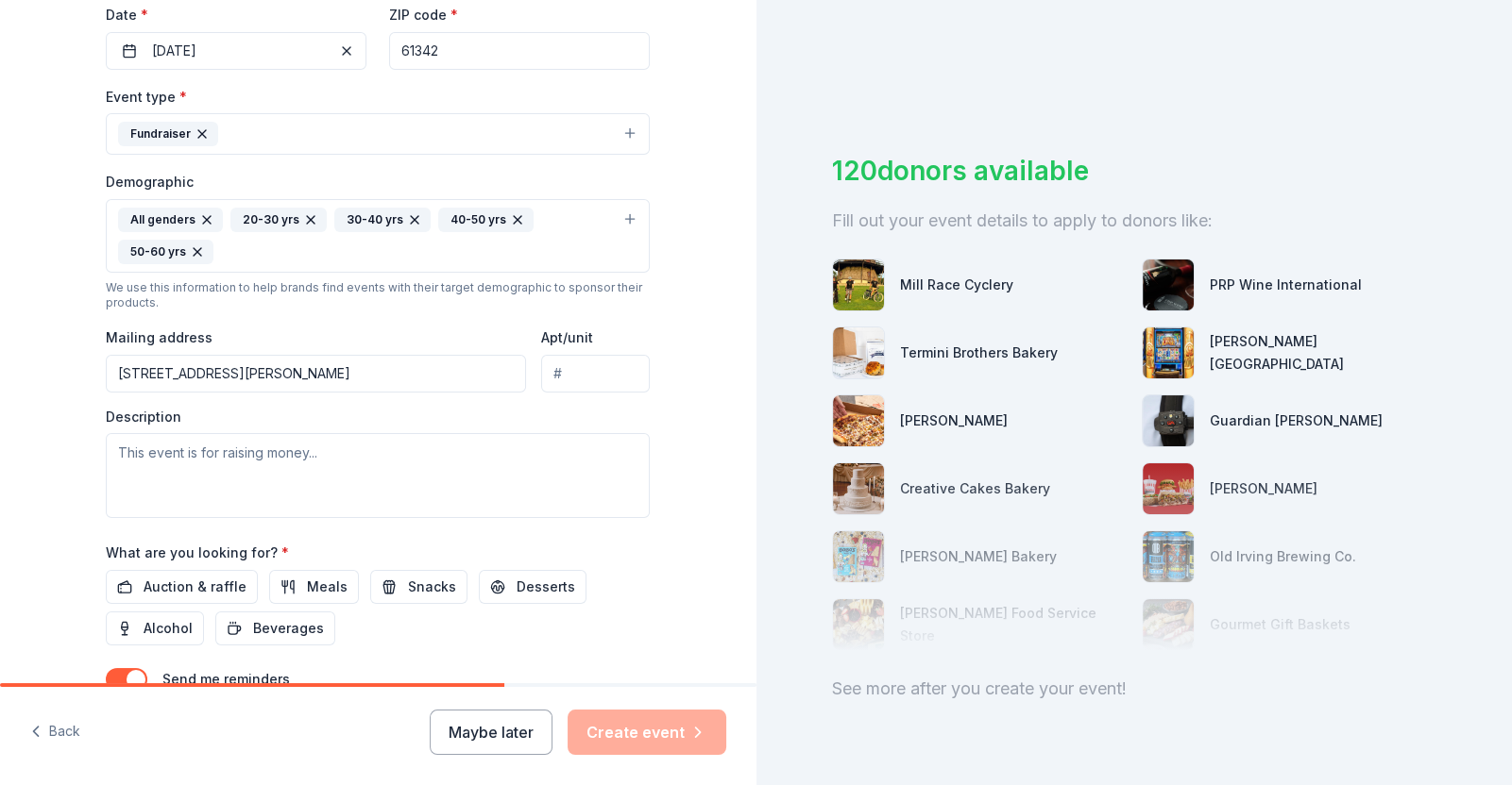
type input "2866 Cottage Hill Road, Compton, IL, 61318"
click at [61, 431] on div "Tell us about your event. We'll find in-kind donations you can apply for. Event…" at bounding box center [378, 191] width 756 height 1292
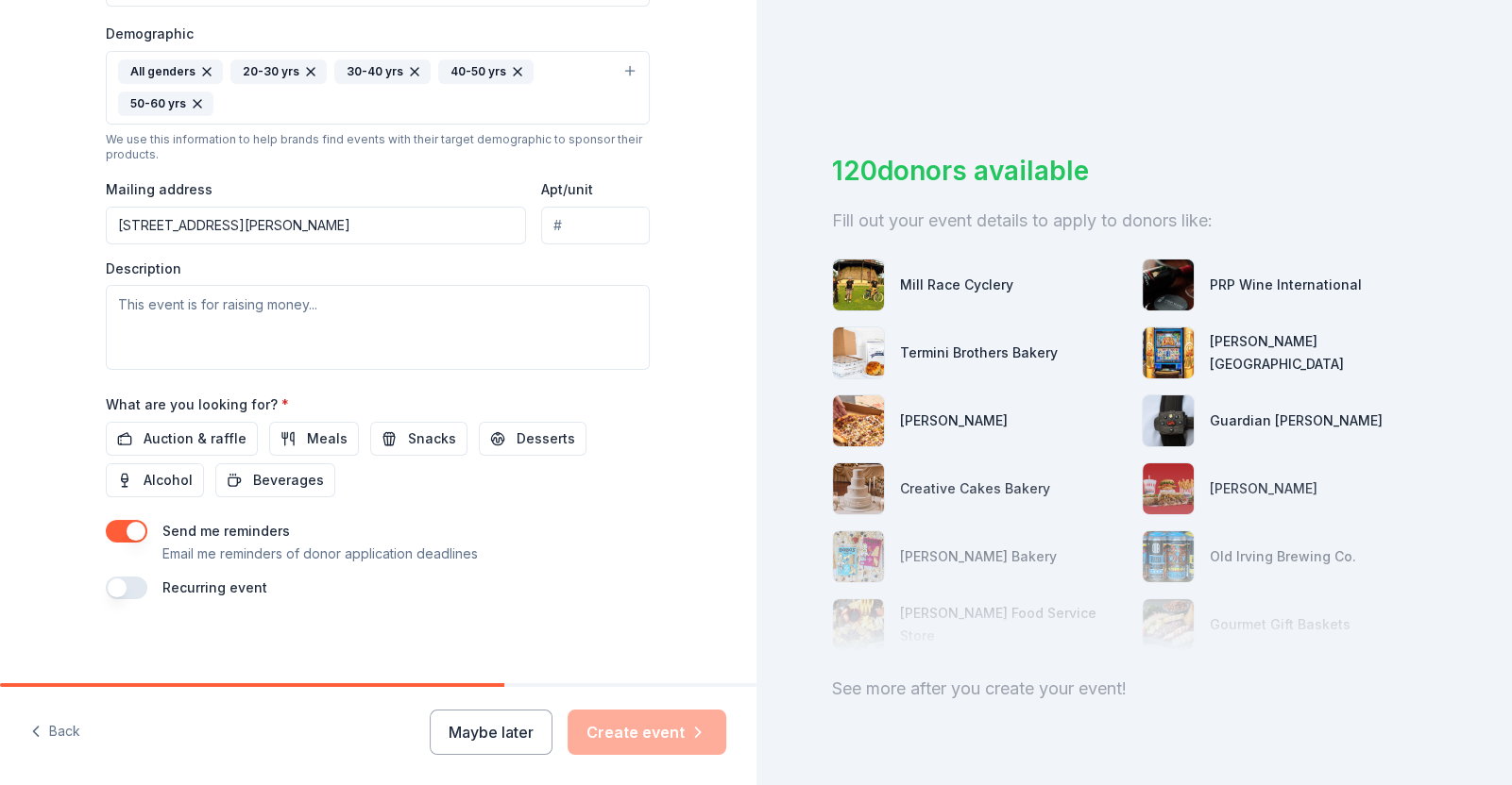
scroll to position [614, 0]
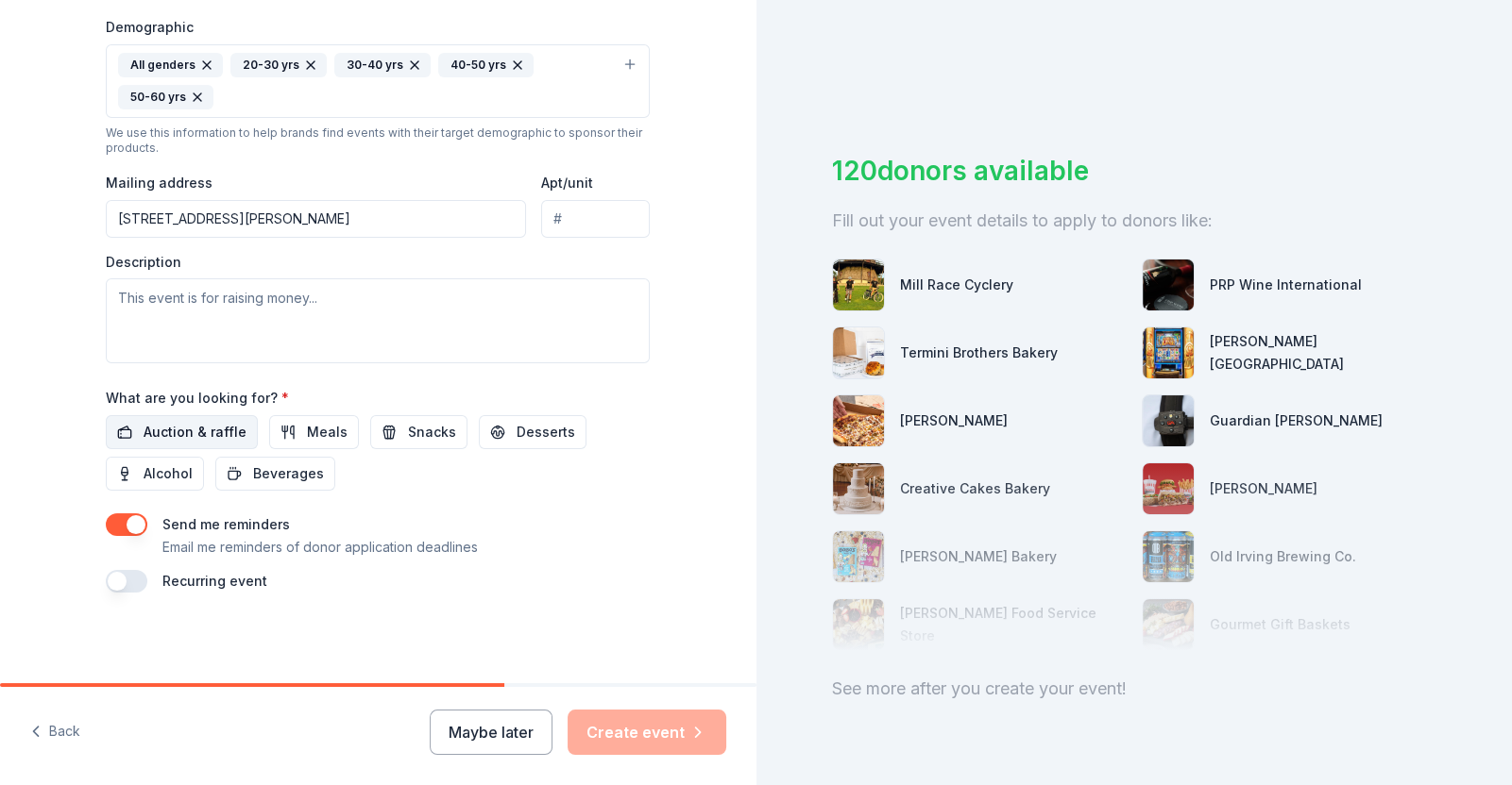
click at [226, 434] on span "Auction & raffle" at bounding box center [194, 432] width 103 height 22
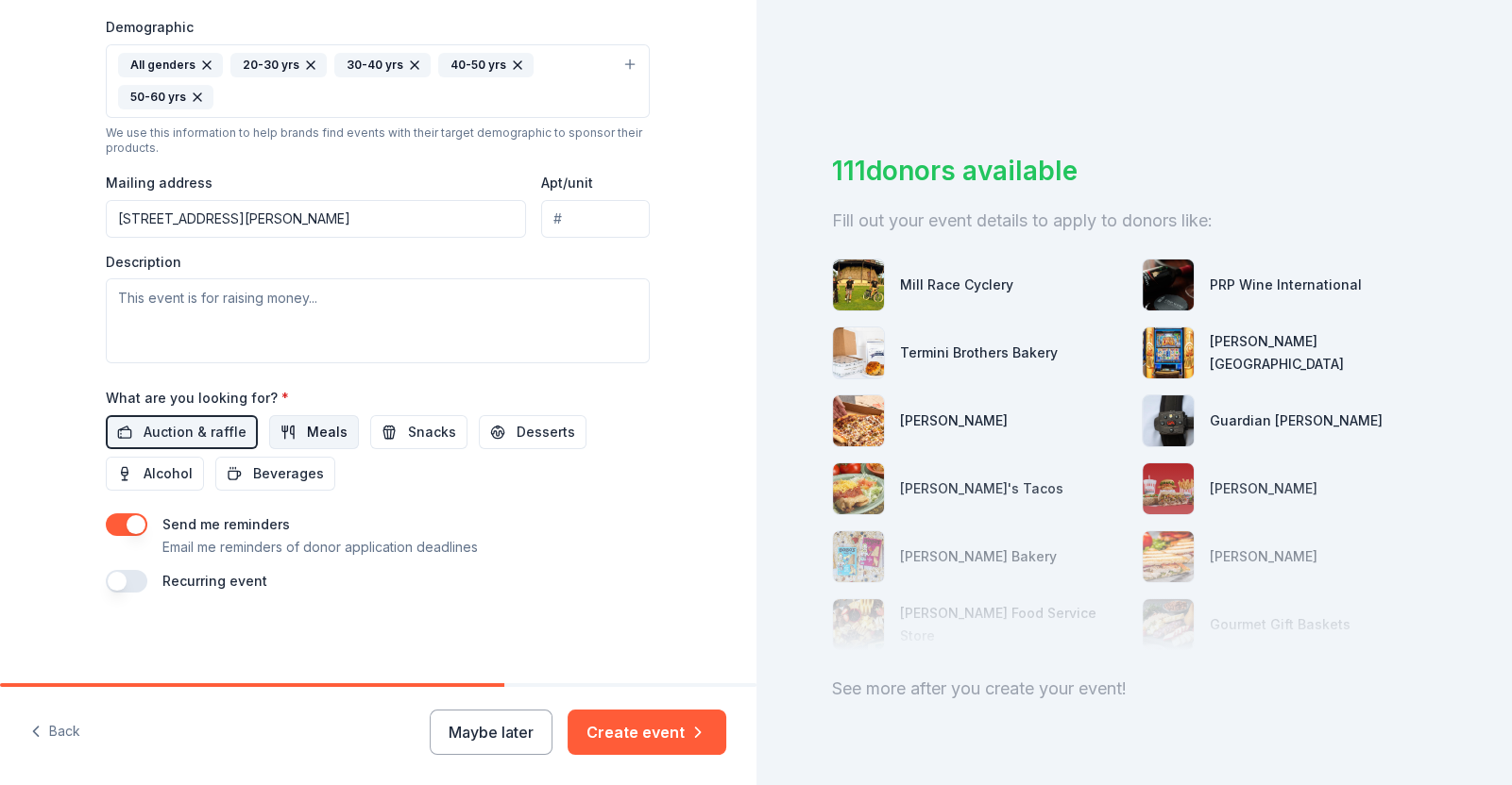
click at [335, 438] on span "Meals" at bounding box center [327, 432] width 41 height 22
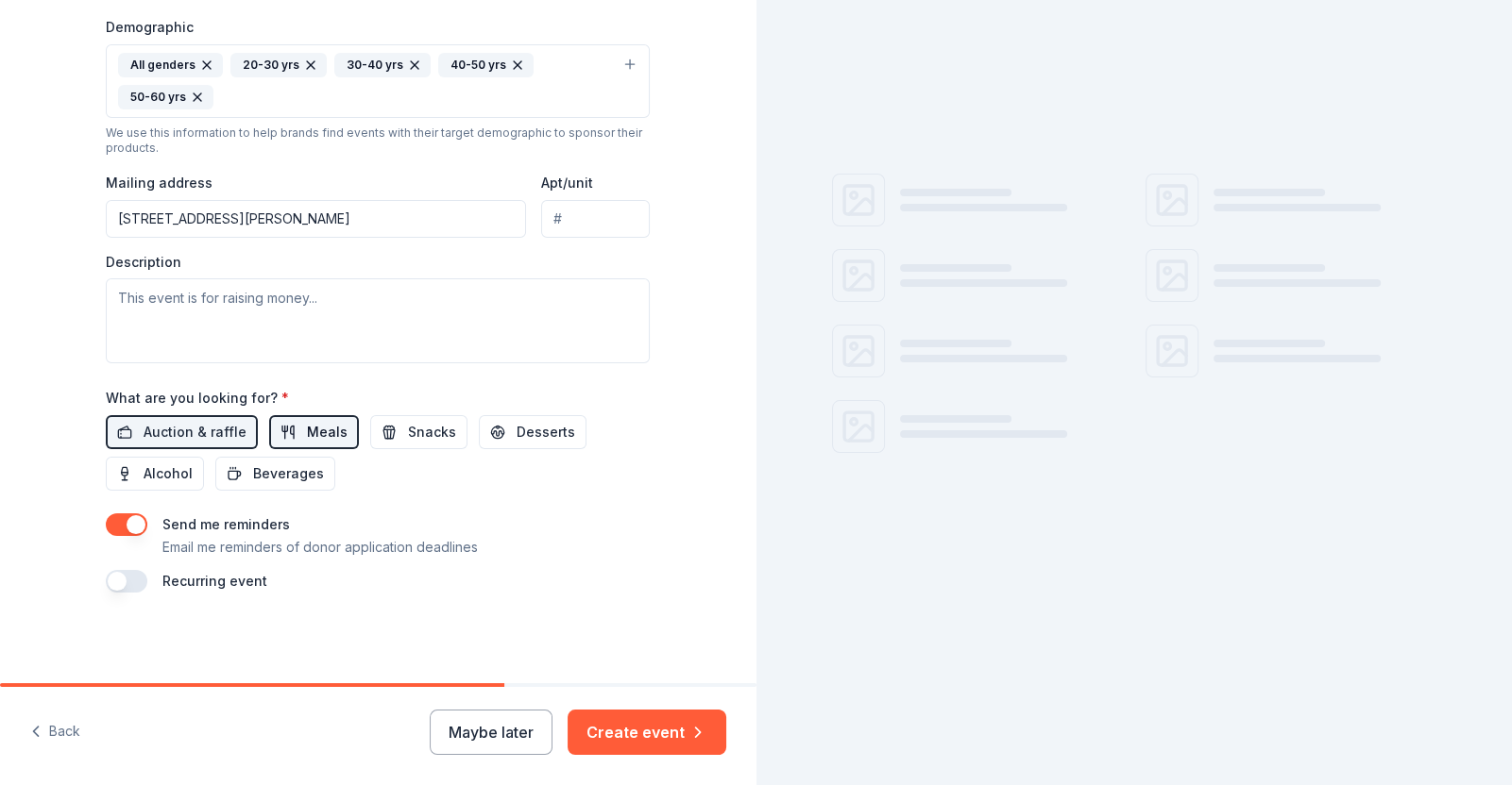
click at [309, 436] on span "Meals" at bounding box center [327, 432] width 41 height 22
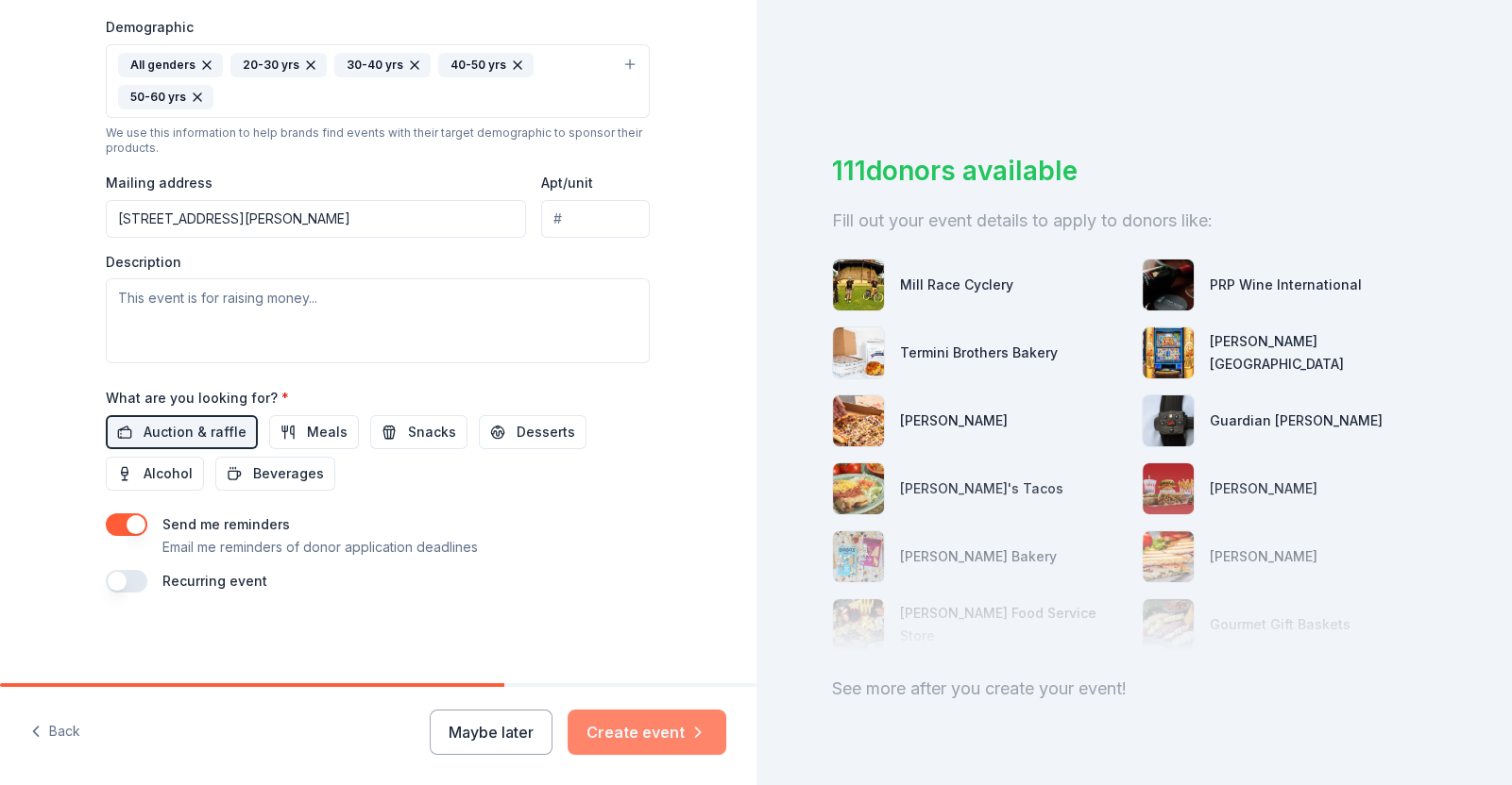
click at [671, 736] on button "Create event" at bounding box center [647, 732] width 158 height 45
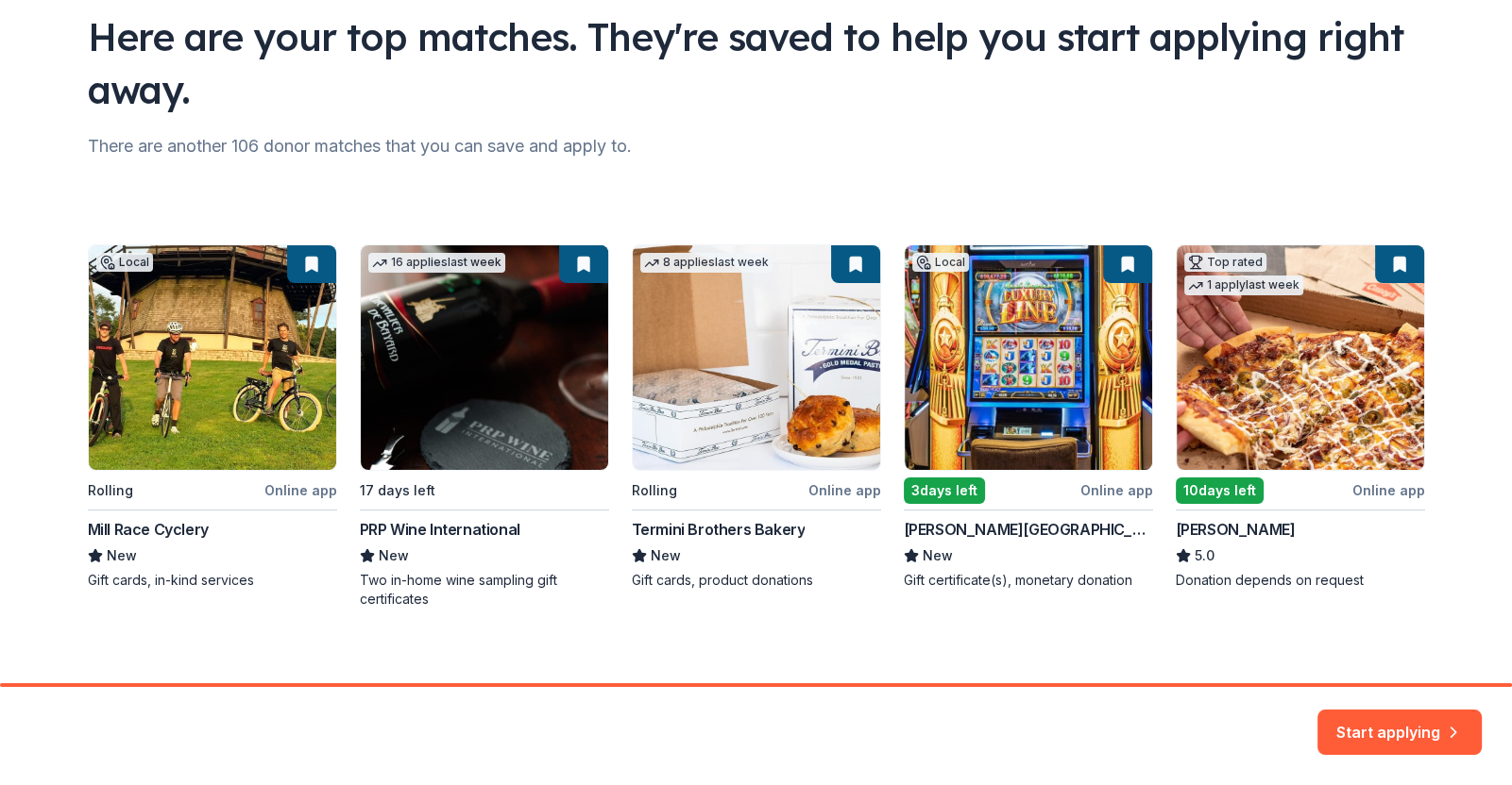
scroll to position [155, 0]
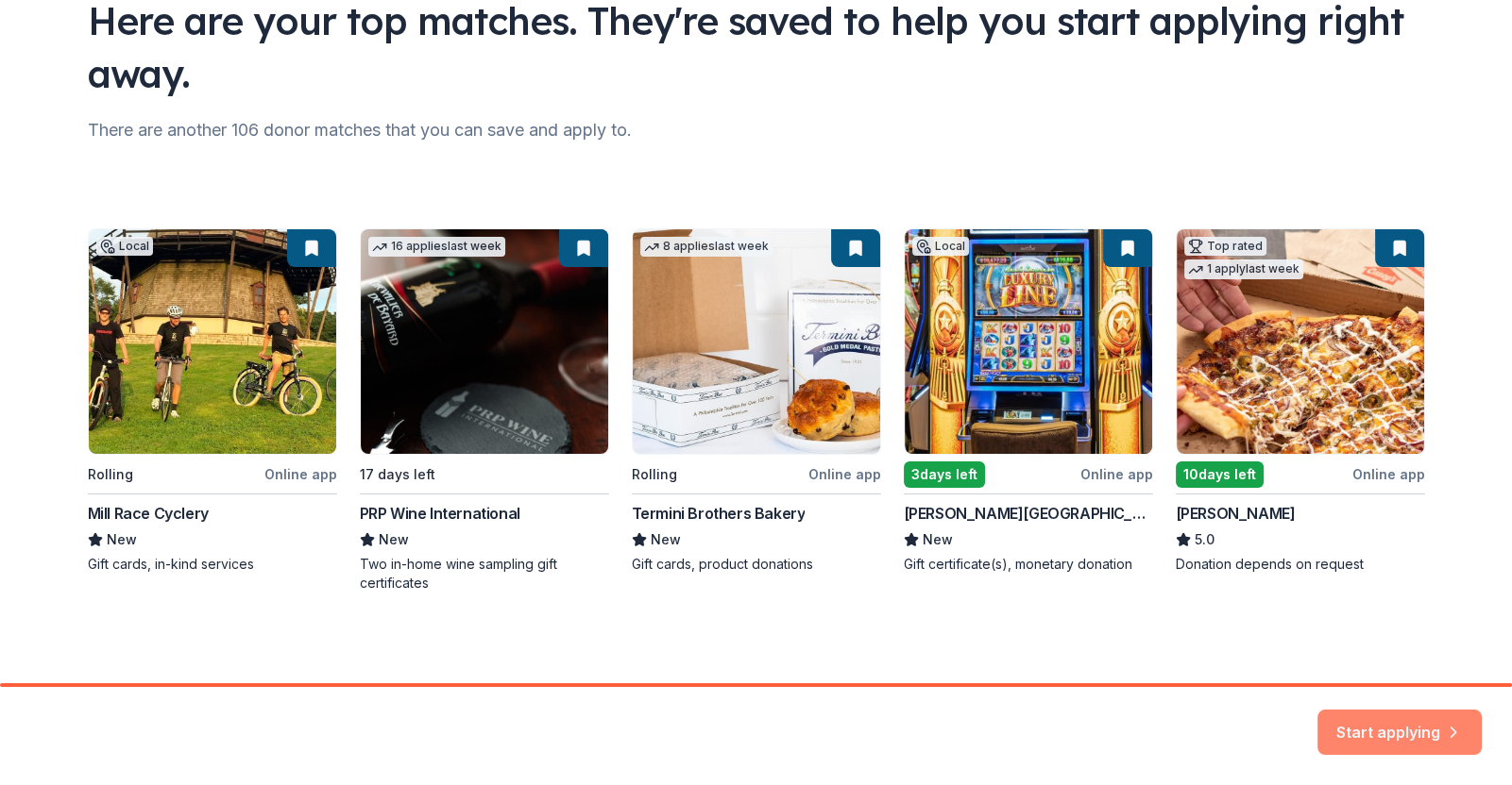
click at [1388, 737] on button "Start applying" at bounding box center [1399, 722] width 164 height 45
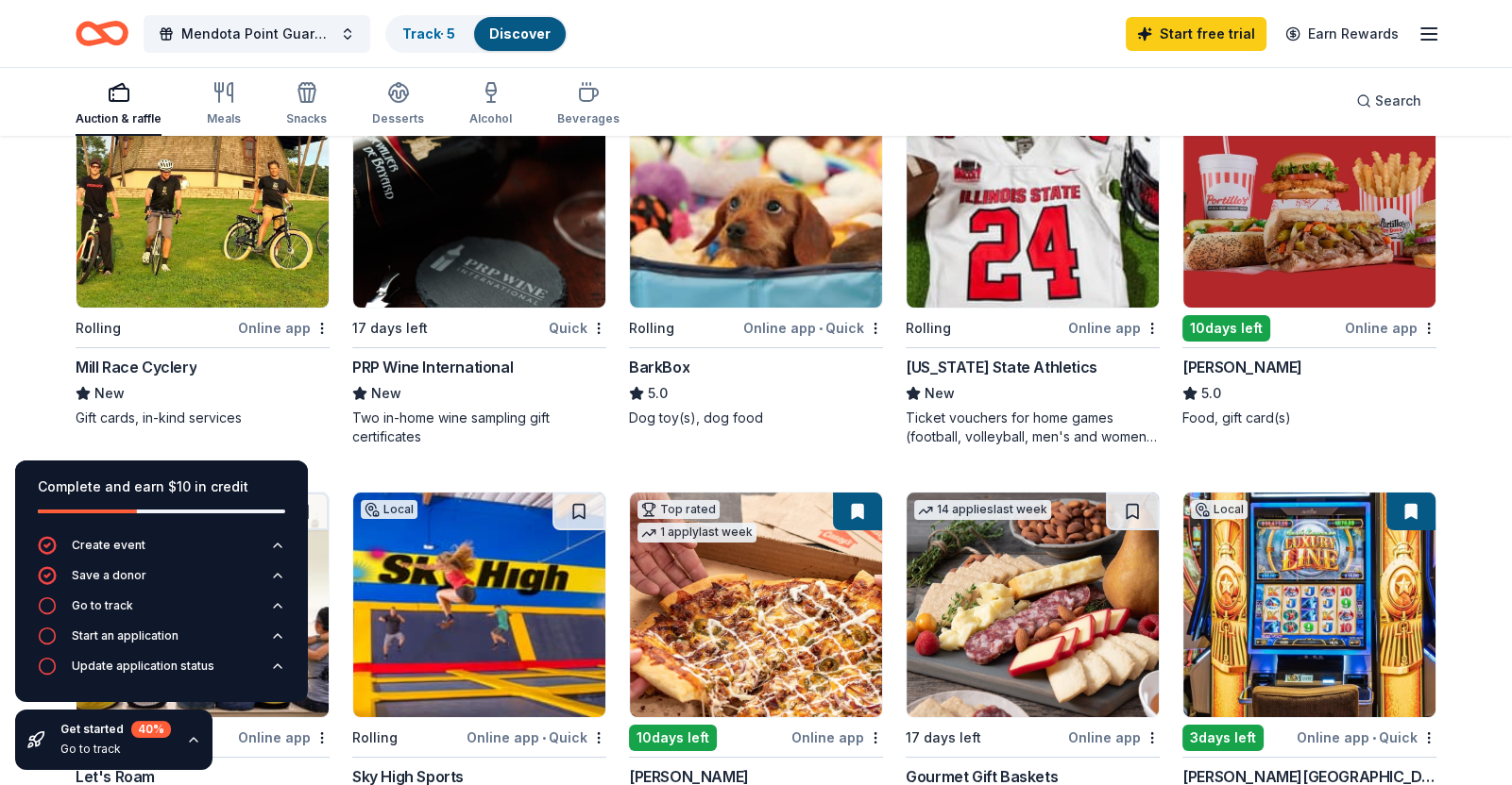
scroll to position [265, 0]
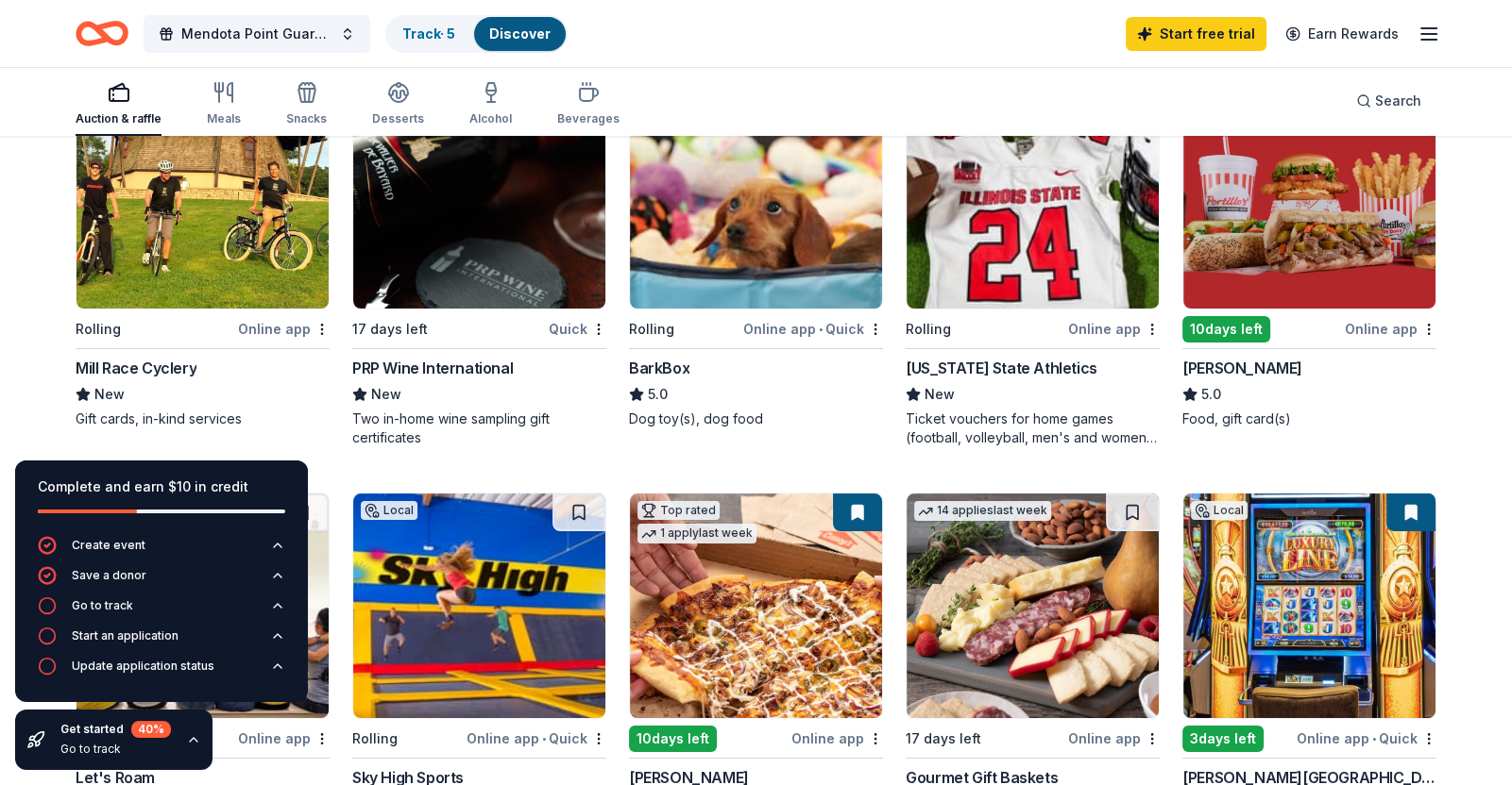
click at [1047, 300] on img at bounding box center [1032, 196] width 252 height 225
click at [1278, 224] on img at bounding box center [1309, 196] width 252 height 225
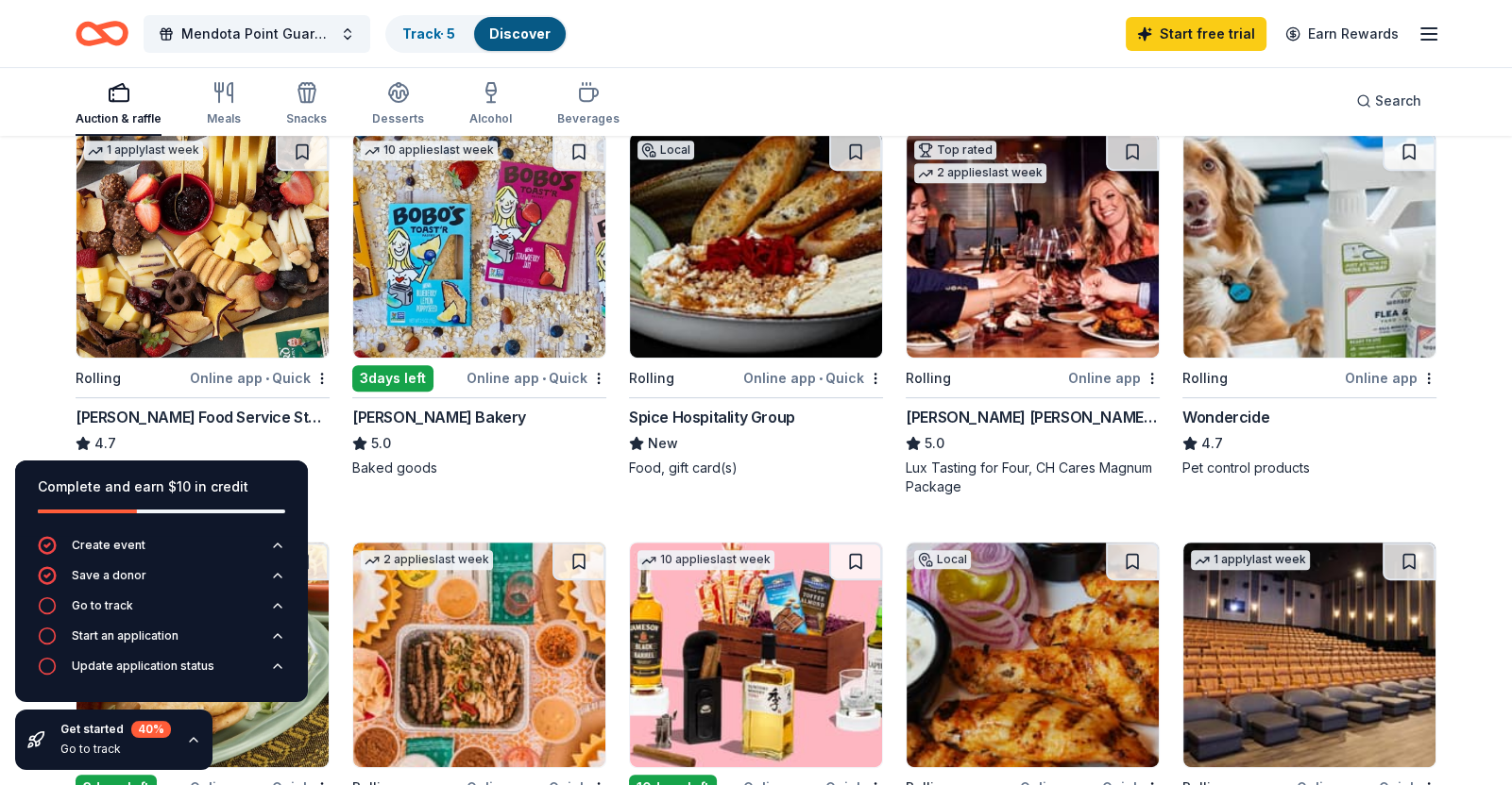
scroll to position [1038, 0]
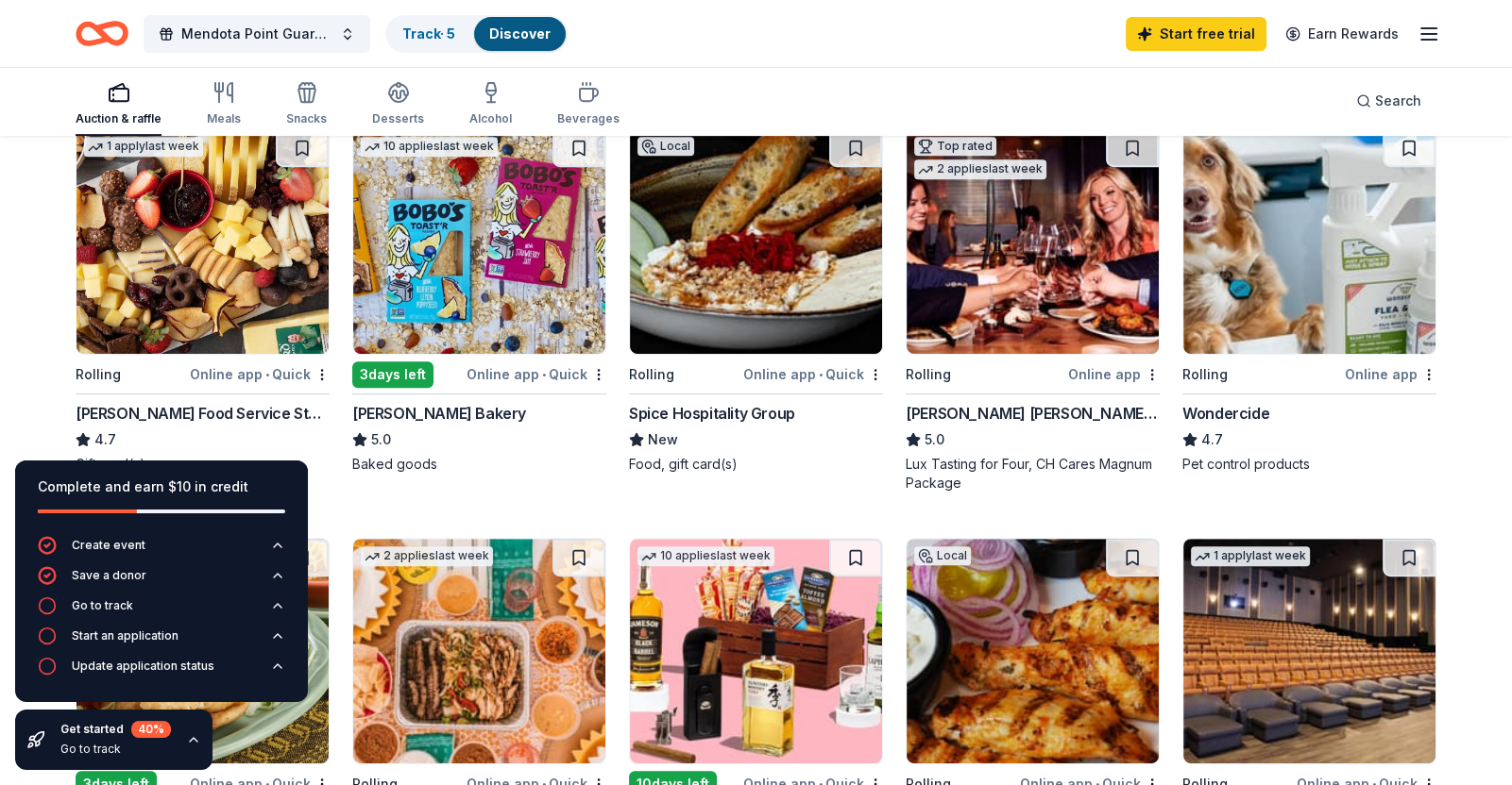
click at [973, 313] on img at bounding box center [1032, 241] width 252 height 225
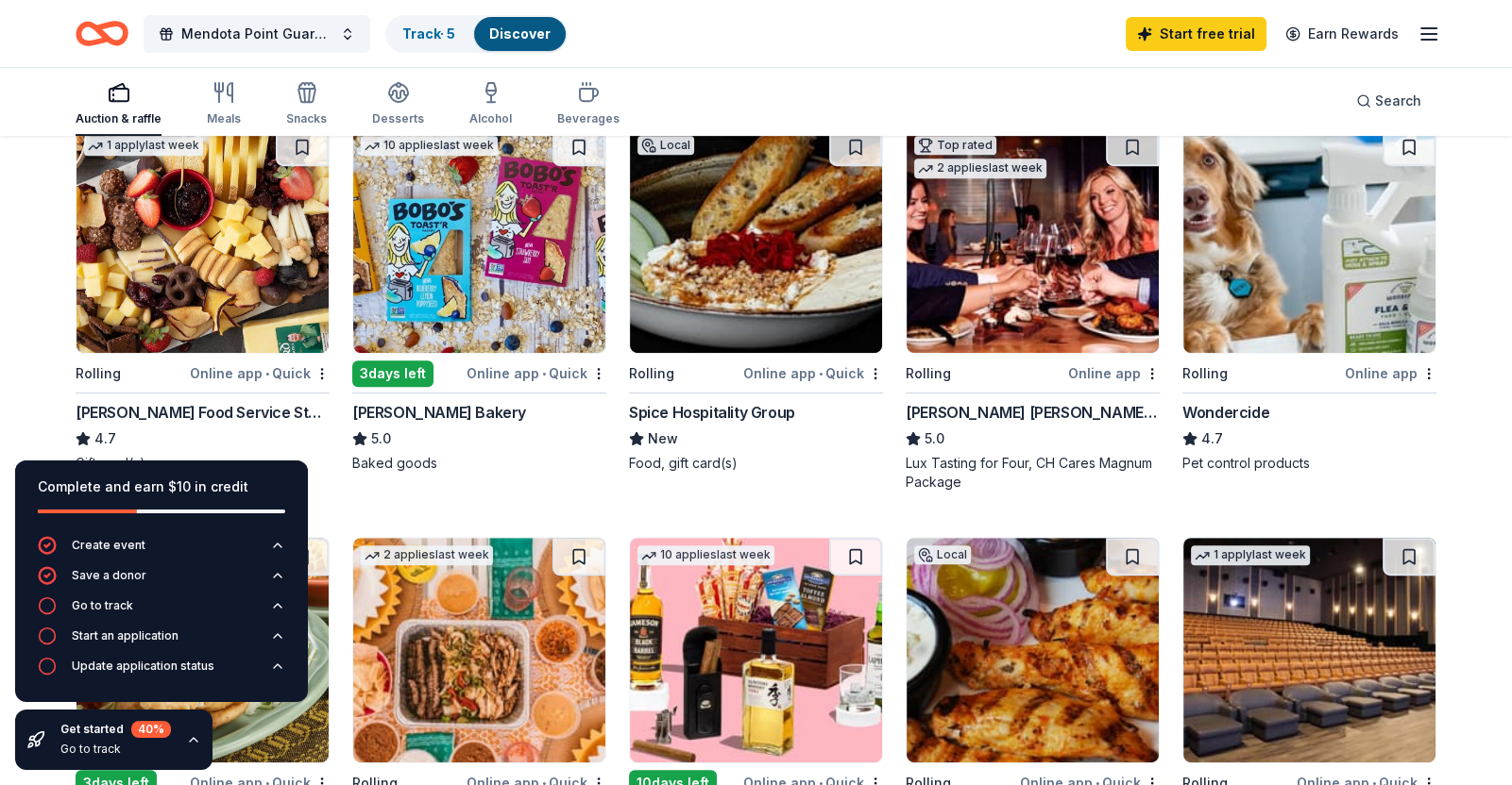
scroll to position [585, 0]
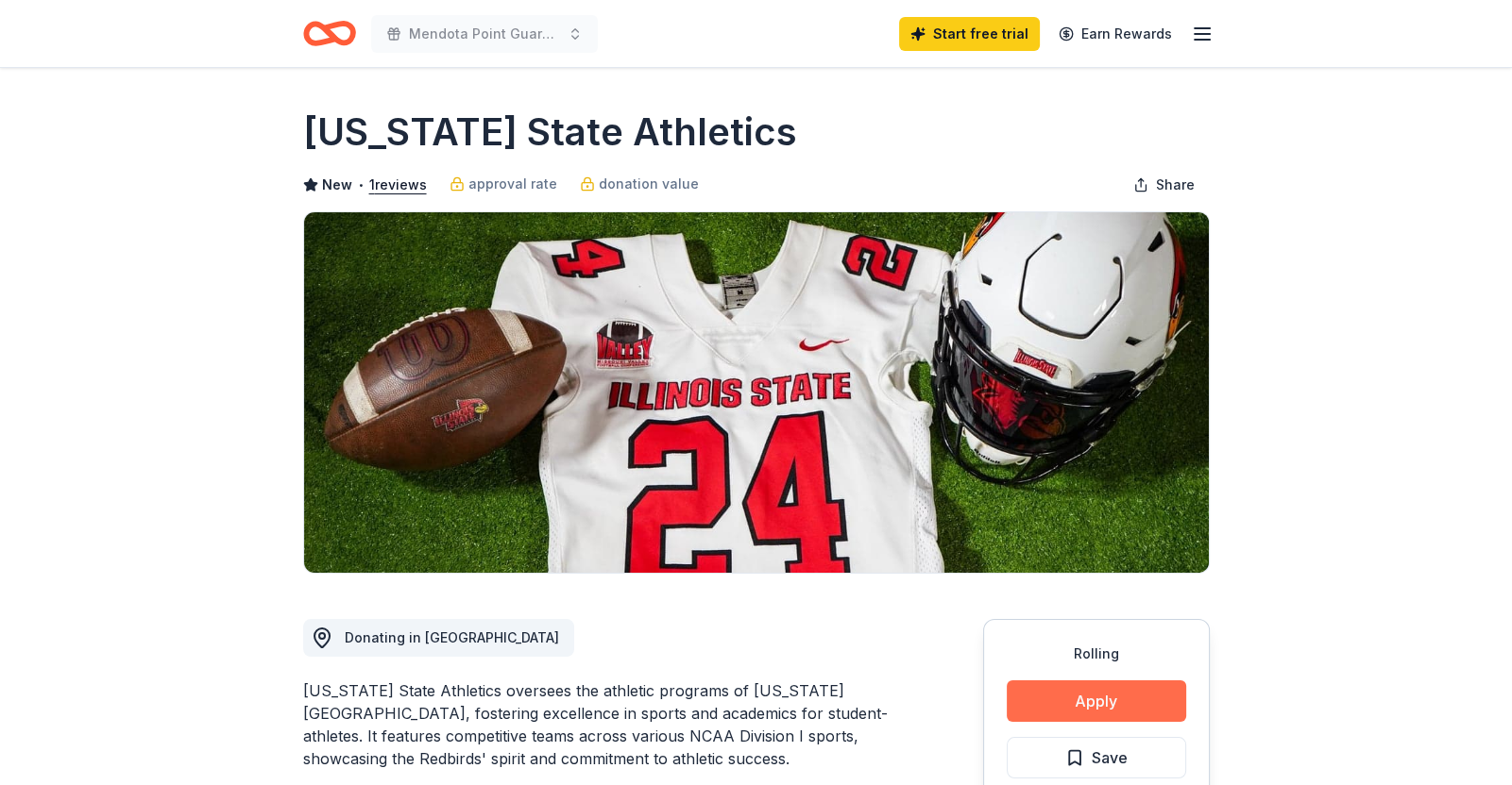
click at [1088, 718] on button "Apply" at bounding box center [1096, 701] width 180 height 42
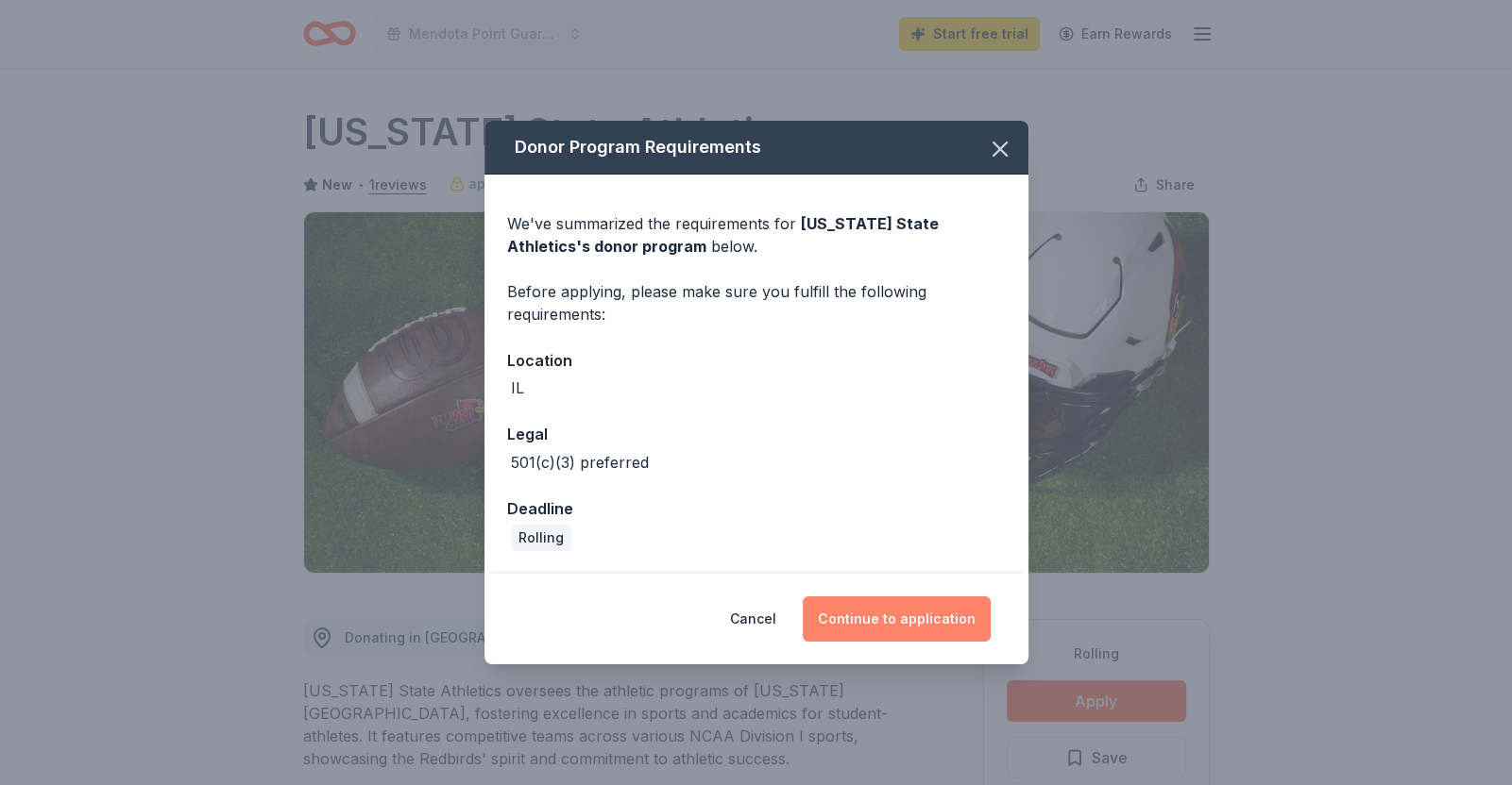
click at [883, 630] on button "Continue to application" at bounding box center [897, 619] width 188 height 45
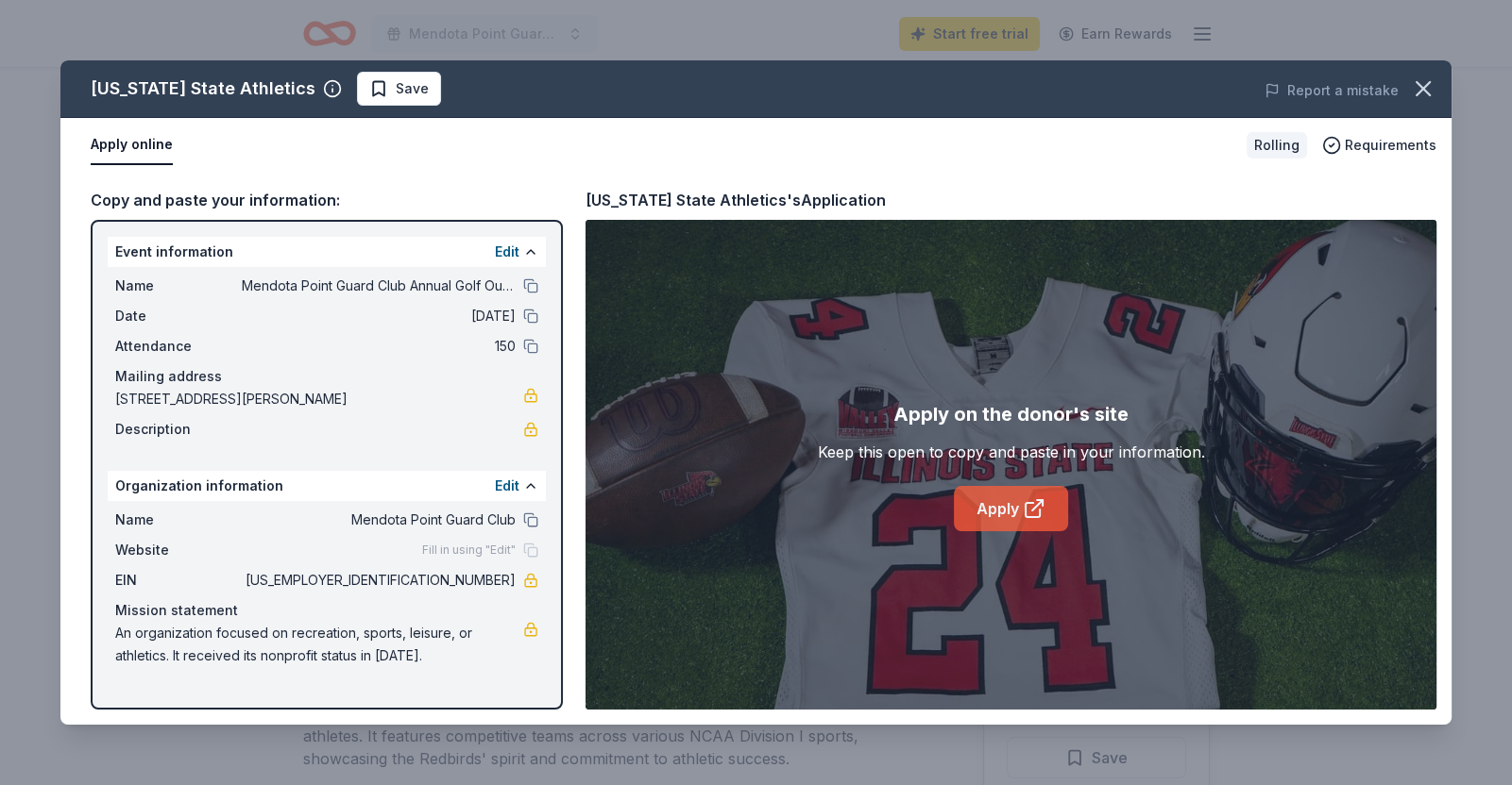
click at [1000, 520] on link "Apply" at bounding box center [1010, 509] width 114 height 45
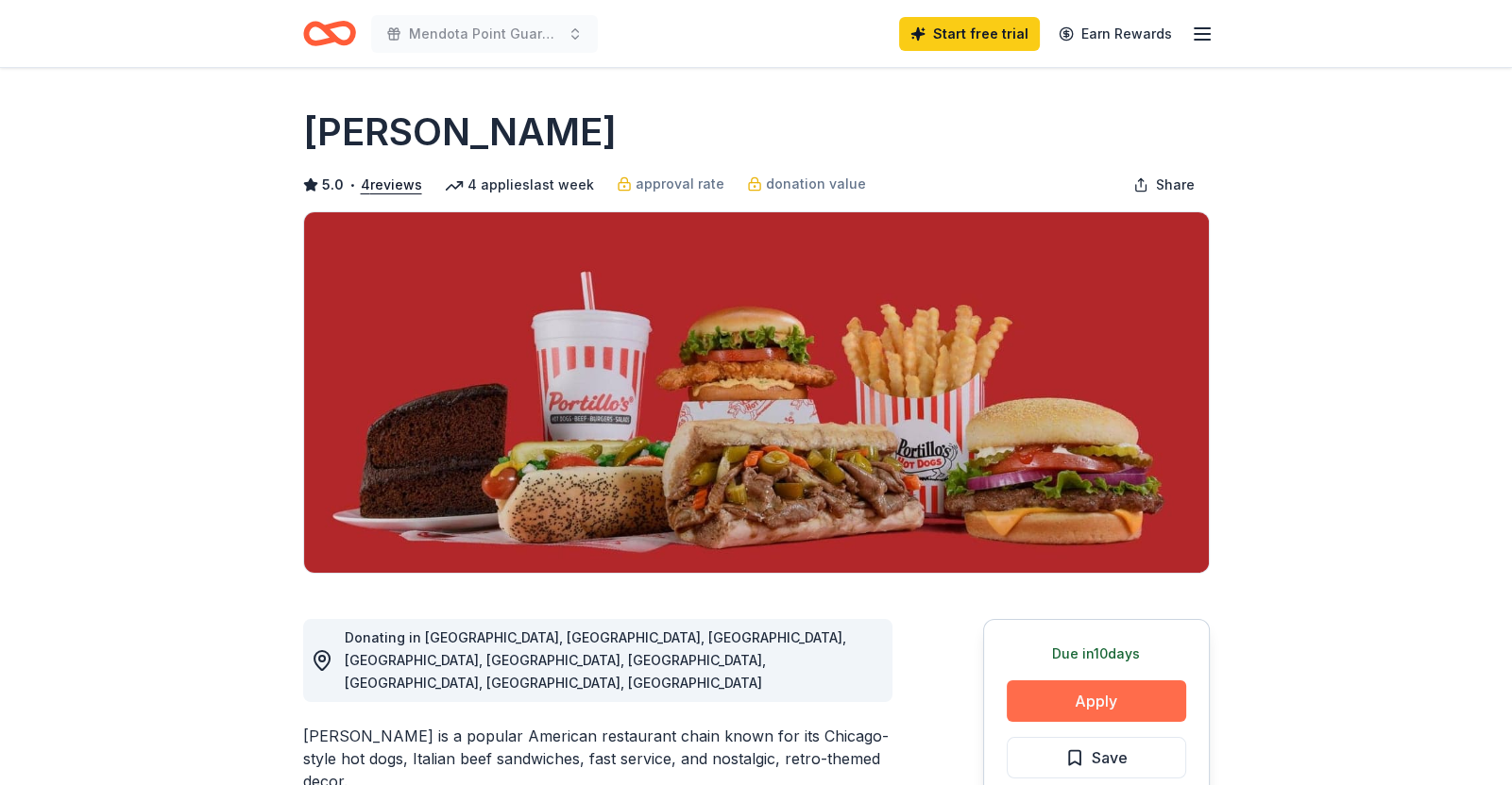
click at [1028, 709] on button "Apply" at bounding box center [1096, 701] width 180 height 42
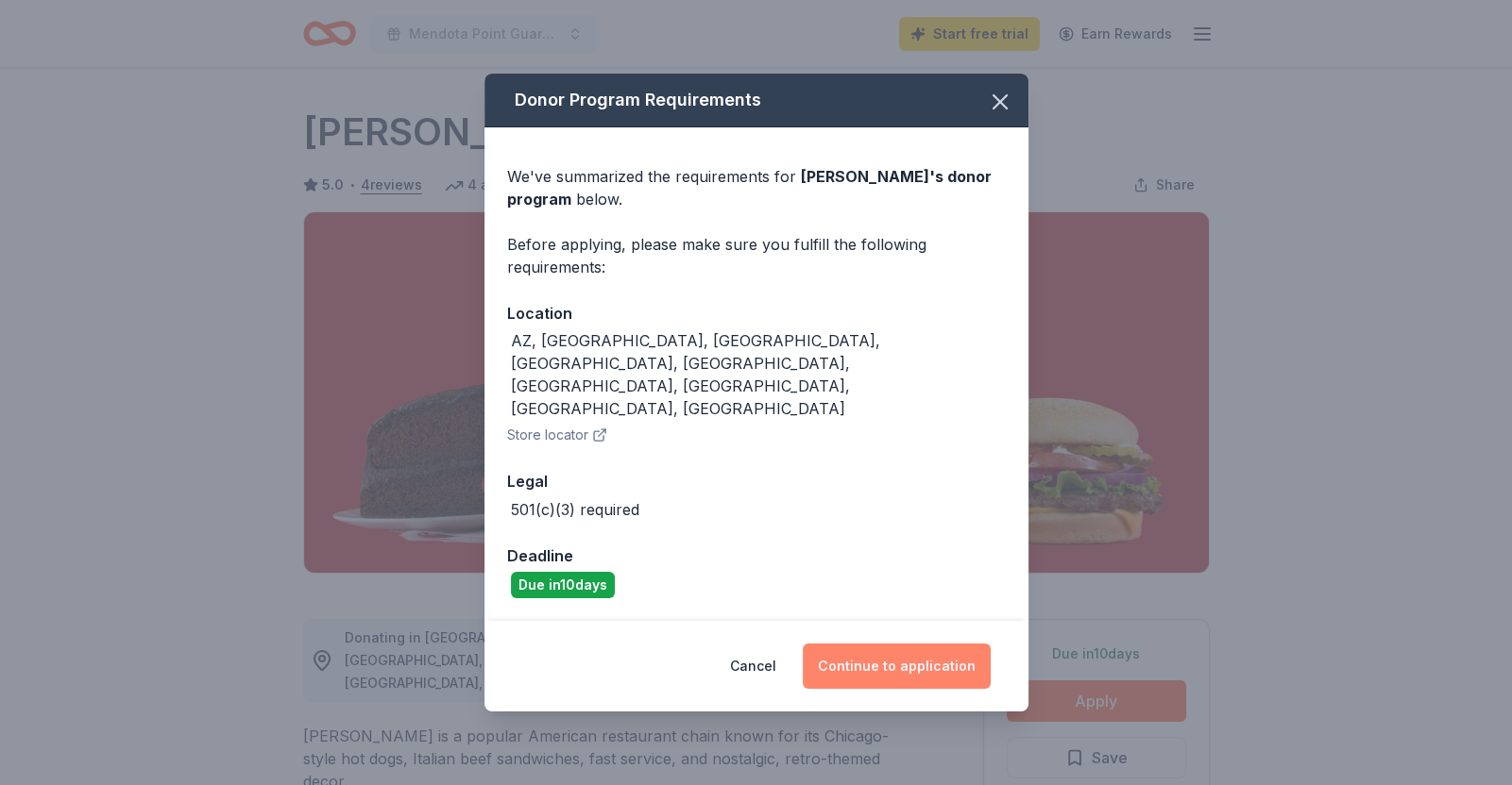
click at [928, 643] on button "Continue to application" at bounding box center [897, 666] width 188 height 45
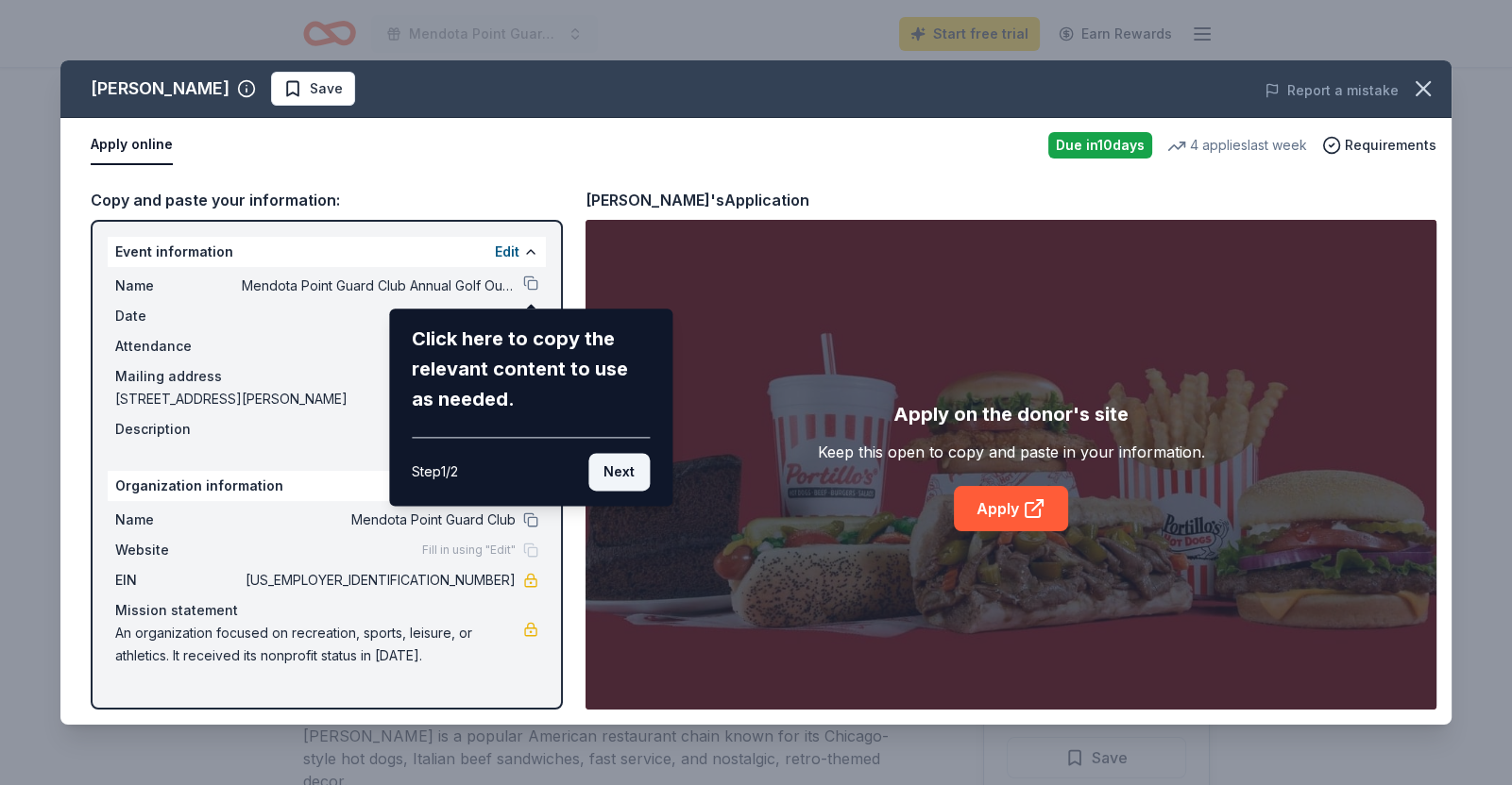
click at [612, 469] on button "Next" at bounding box center [618, 472] width 62 height 38
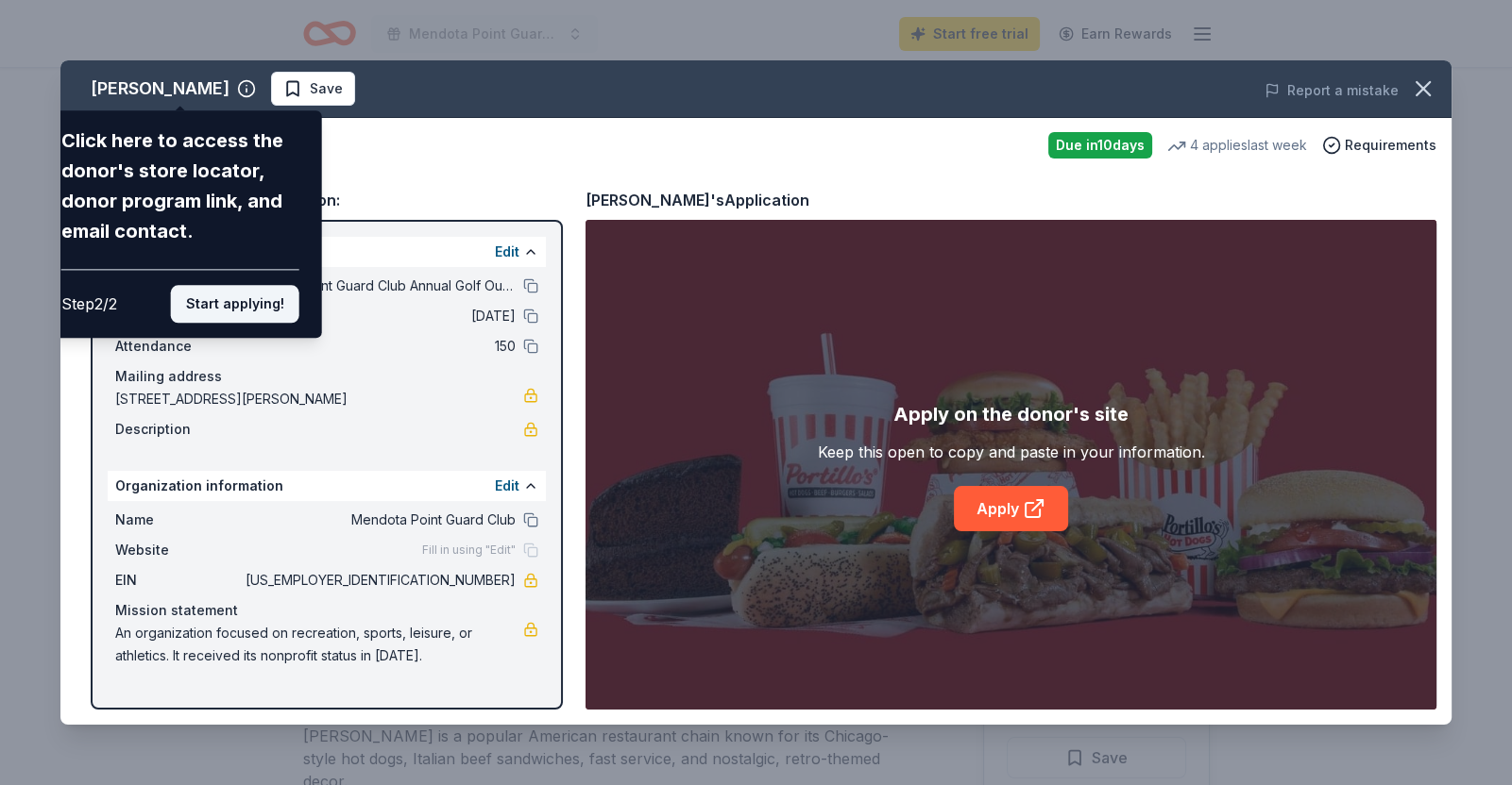
click at [228, 311] on button "Start applying!" at bounding box center [234, 304] width 128 height 38
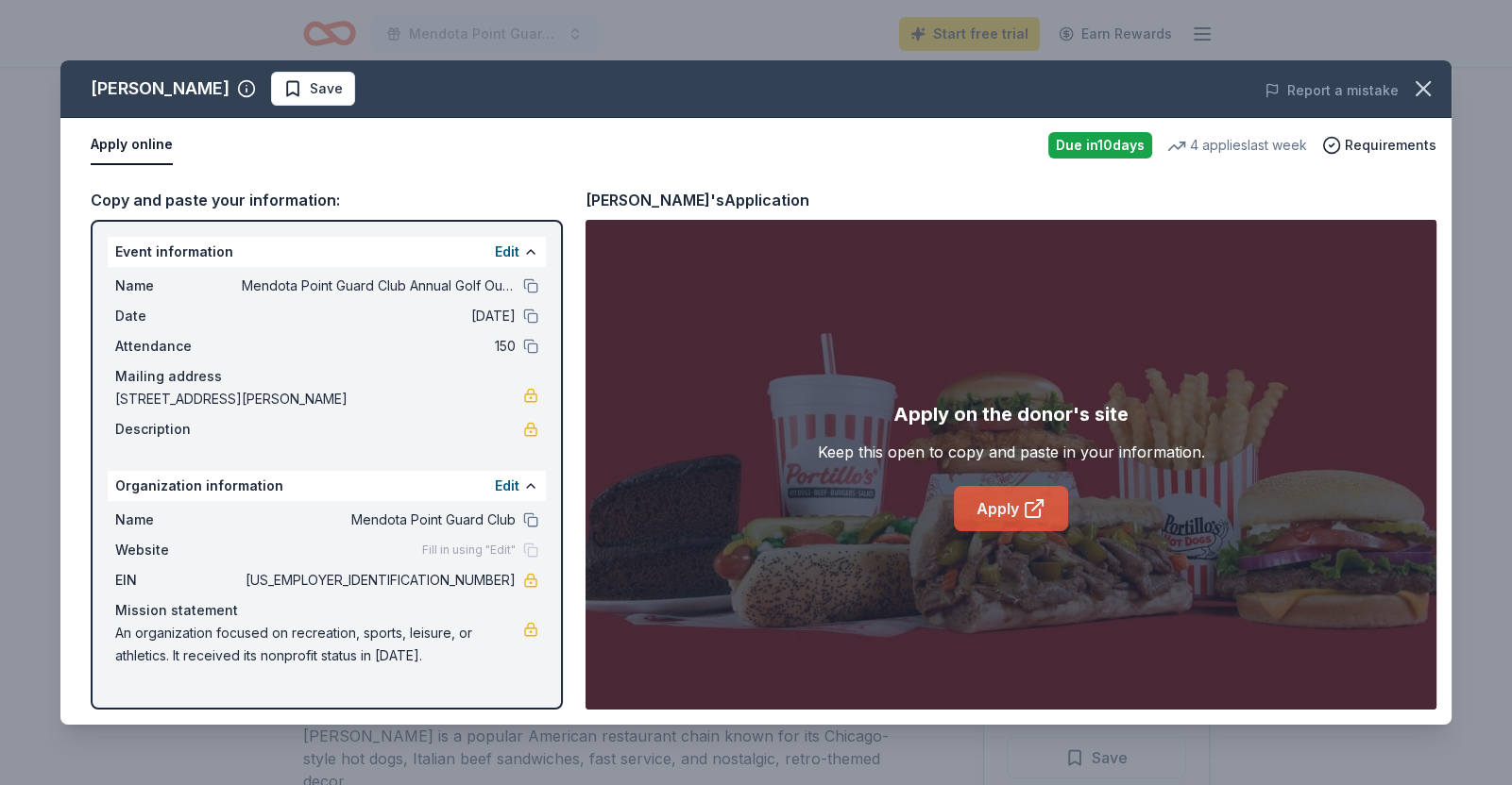
click at [1021, 521] on link "Apply" at bounding box center [1010, 509] width 114 height 45
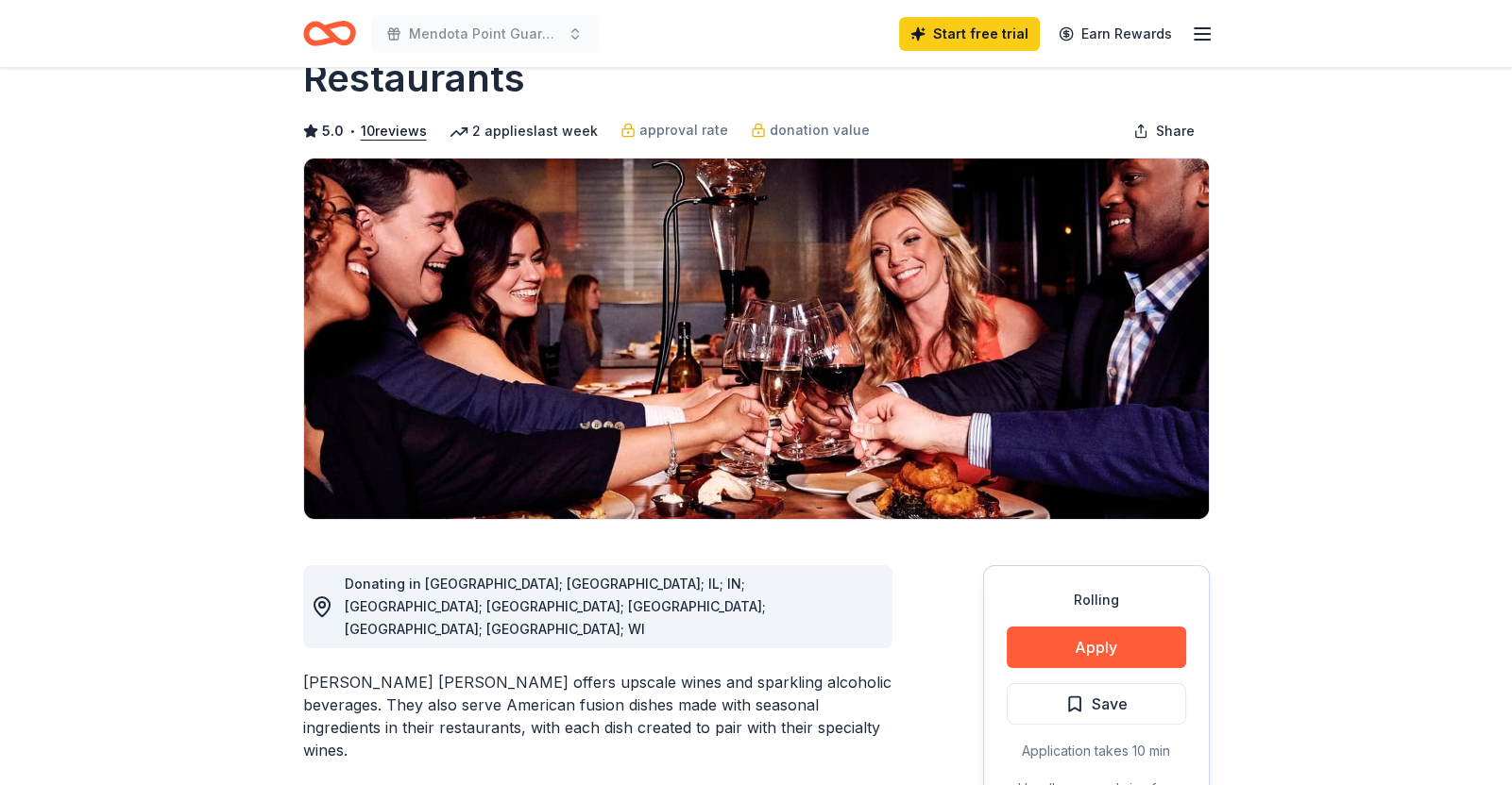
scroll to position [107, 0]
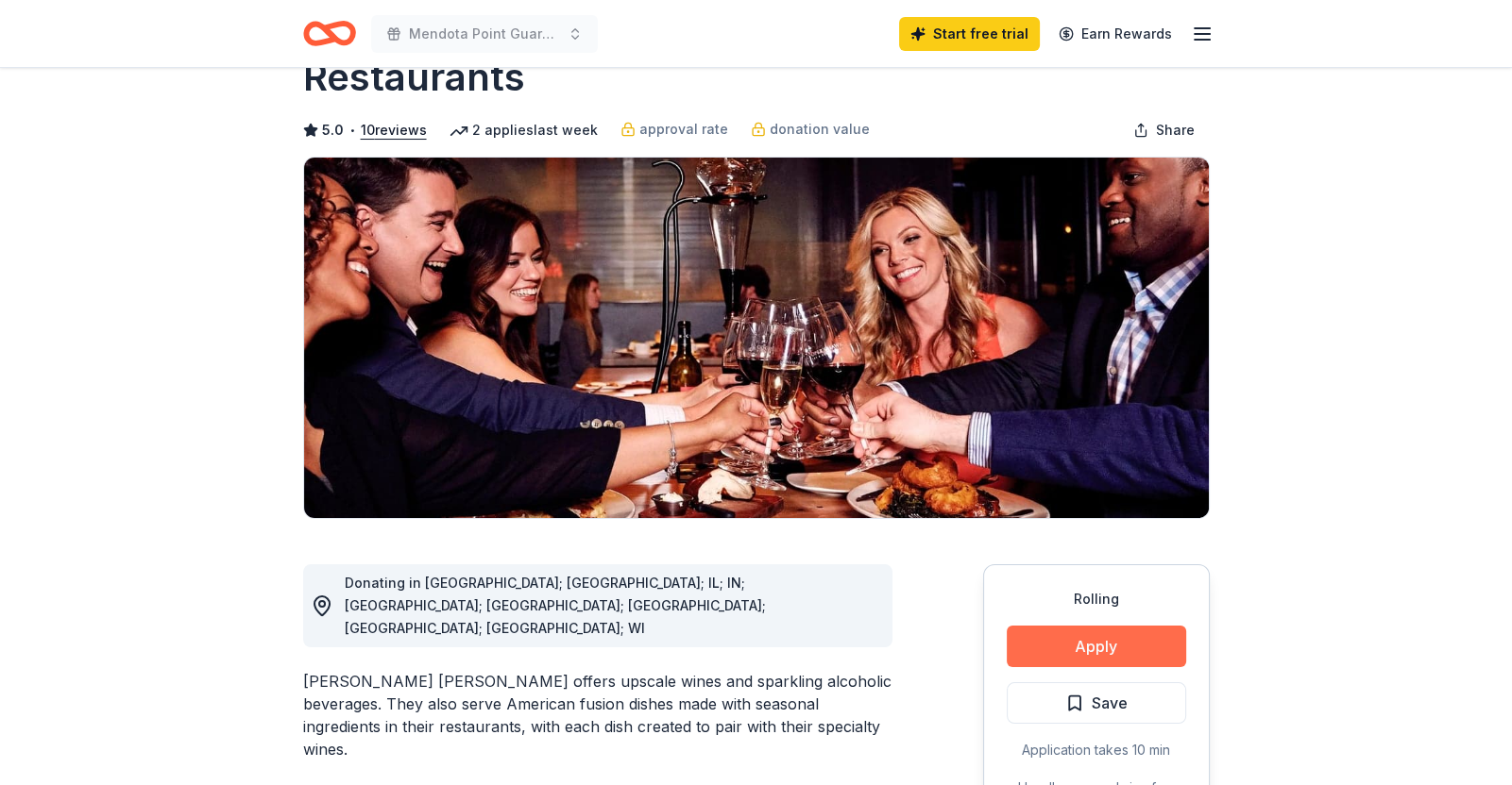
click at [1129, 626] on button "Apply" at bounding box center [1096, 646] width 180 height 42
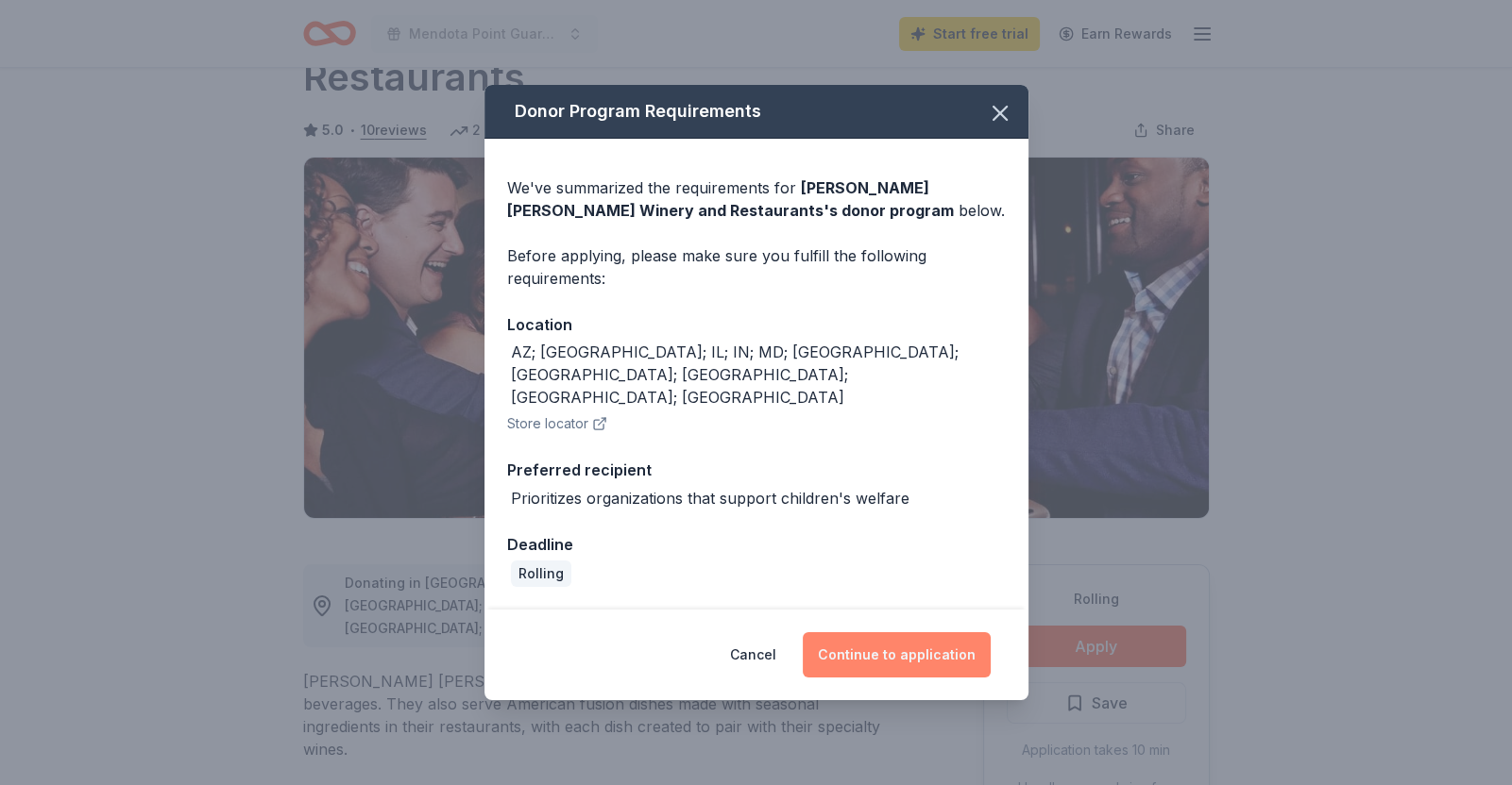
click at [885, 633] on button "Continue to application" at bounding box center [897, 655] width 188 height 45
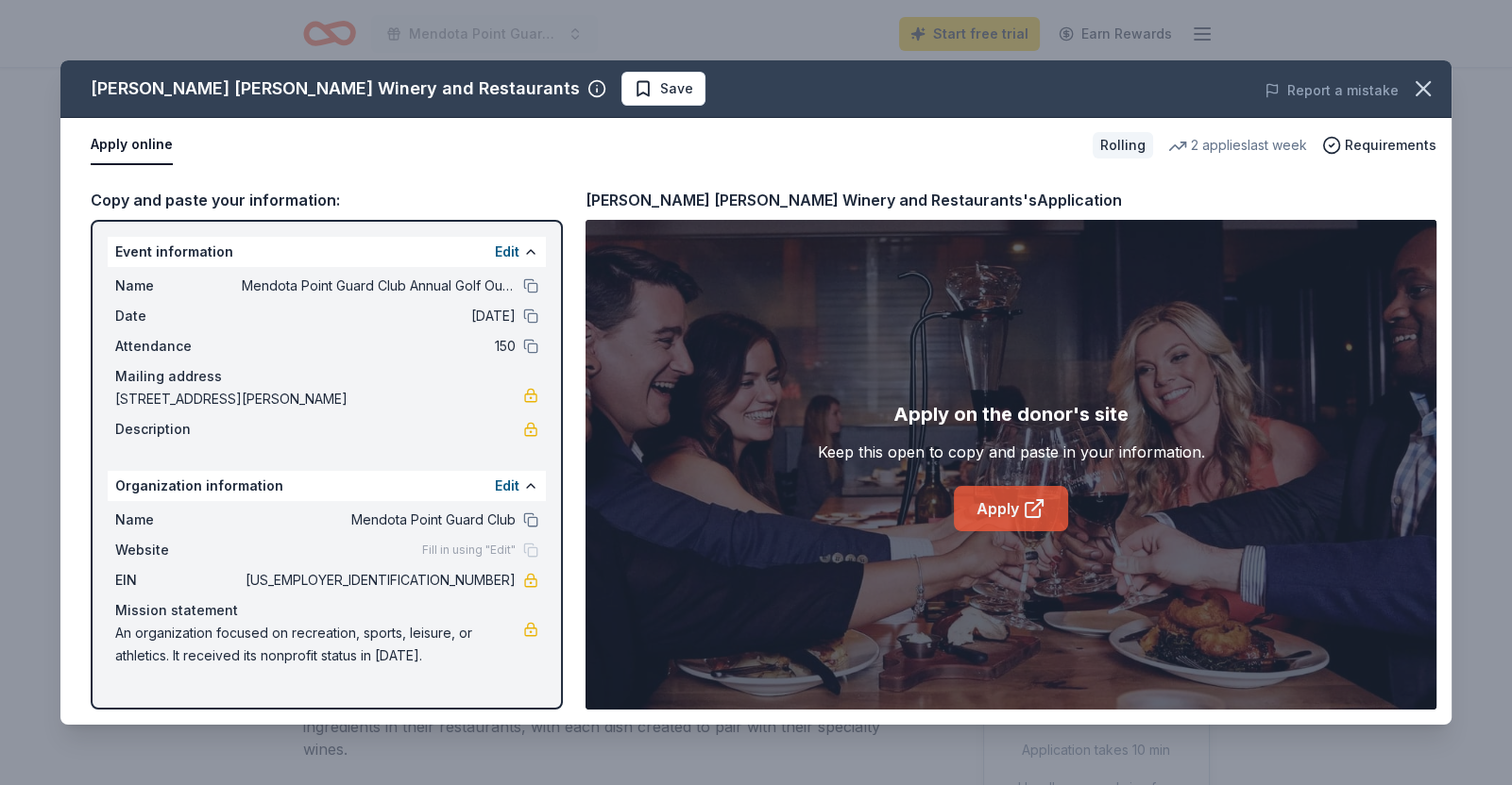
click at [992, 512] on link "Apply" at bounding box center [1010, 509] width 114 height 45
